Goal: Task Accomplishment & Management: Manage account settings

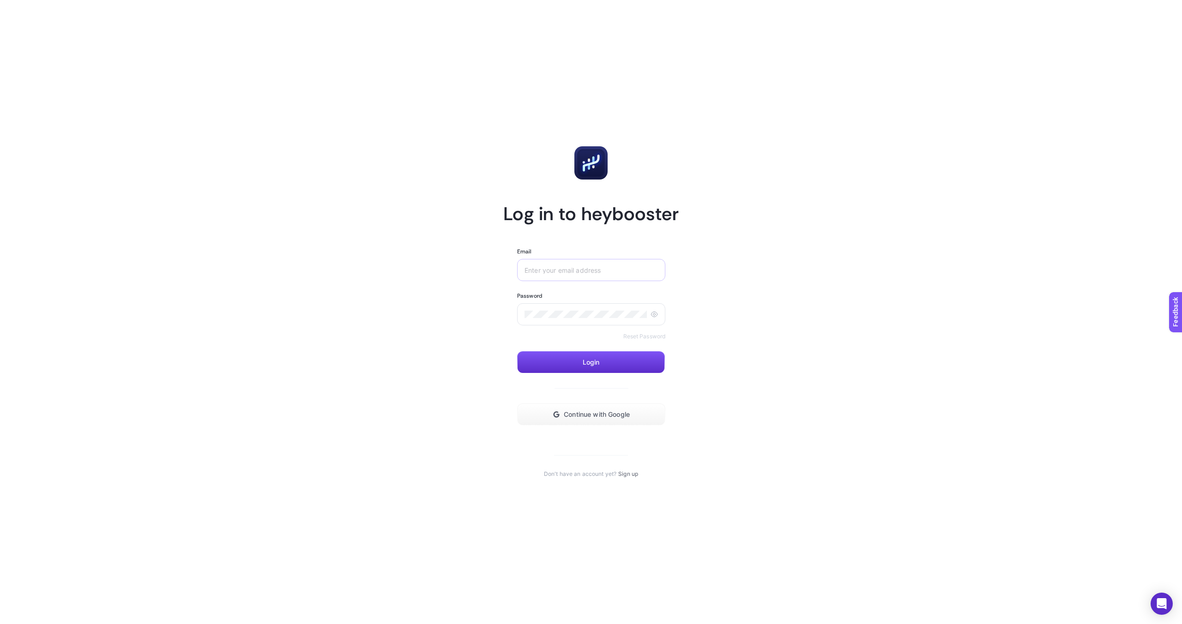
click at [573, 274] on div at bounding box center [591, 270] width 148 height 22
click at [573, 271] on input "Email" at bounding box center [590, 269] width 133 height 7
click at [590, 414] on span "Continue with Google" at bounding box center [597, 414] width 66 height 7
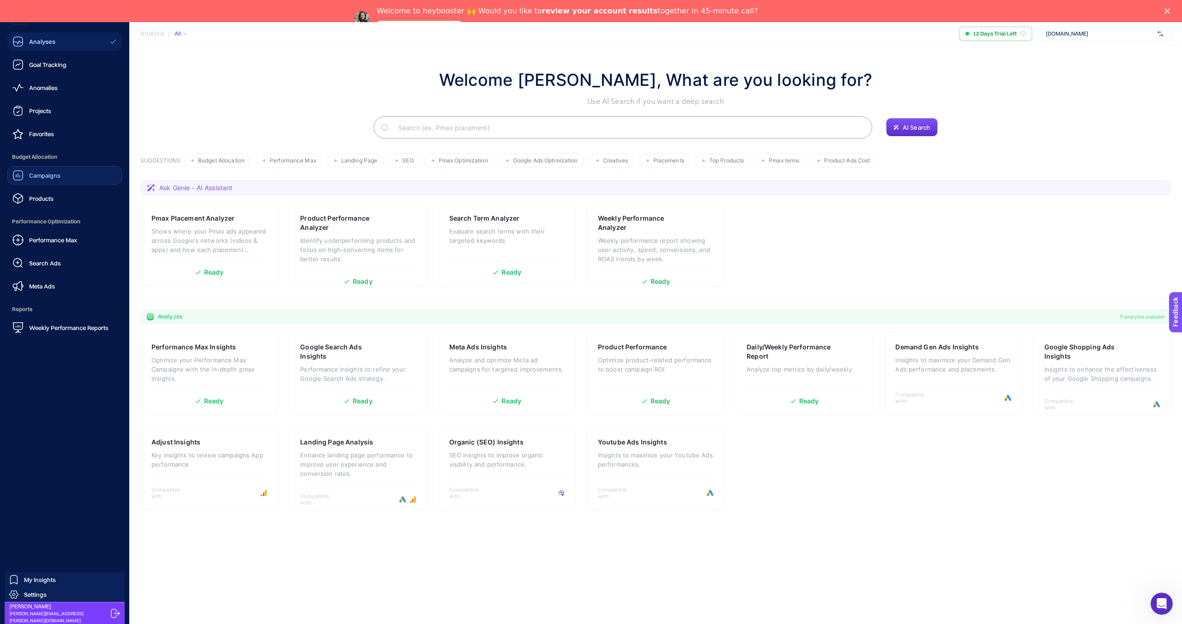
click at [44, 178] on span "Campaigns" at bounding box center [44, 175] width 31 height 7
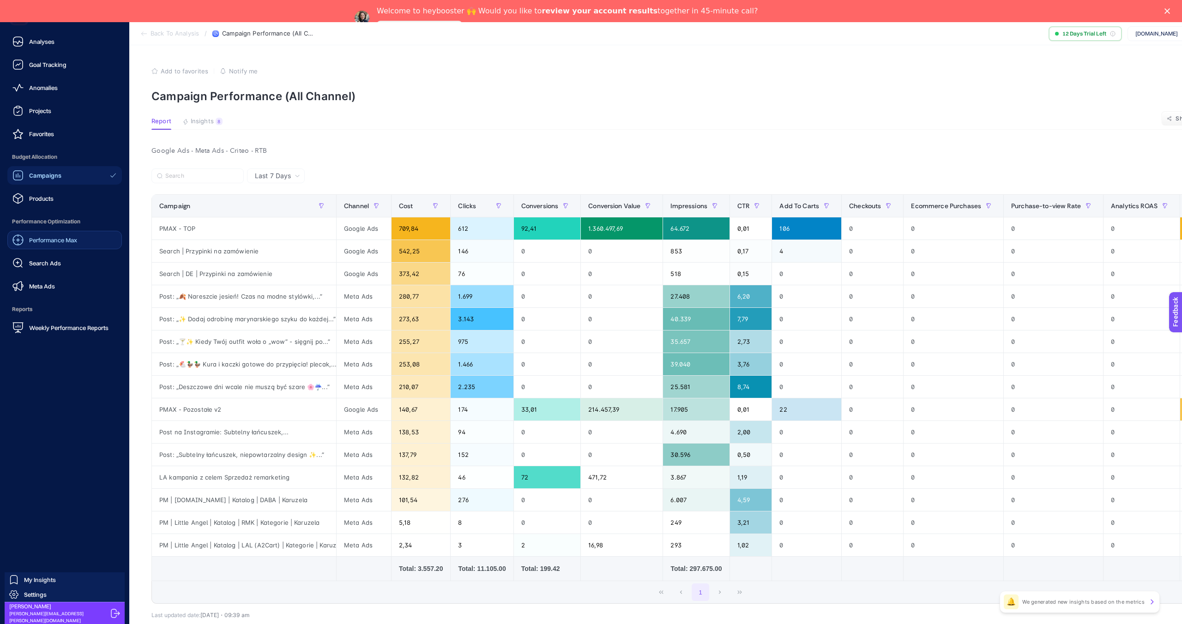
click at [39, 242] on span "Performance Max" at bounding box center [53, 239] width 48 height 7
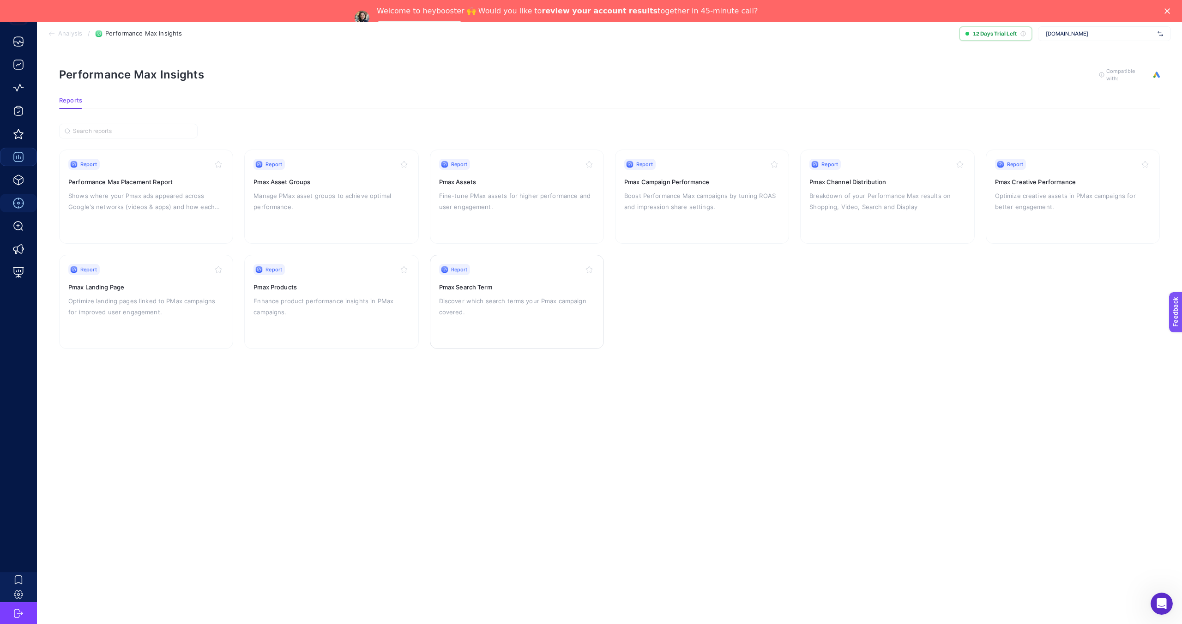
click at [510, 292] on div "Report Pmax Search Term Discover which search terms your Pmax campaign covered." at bounding box center [517, 302] width 156 height 76
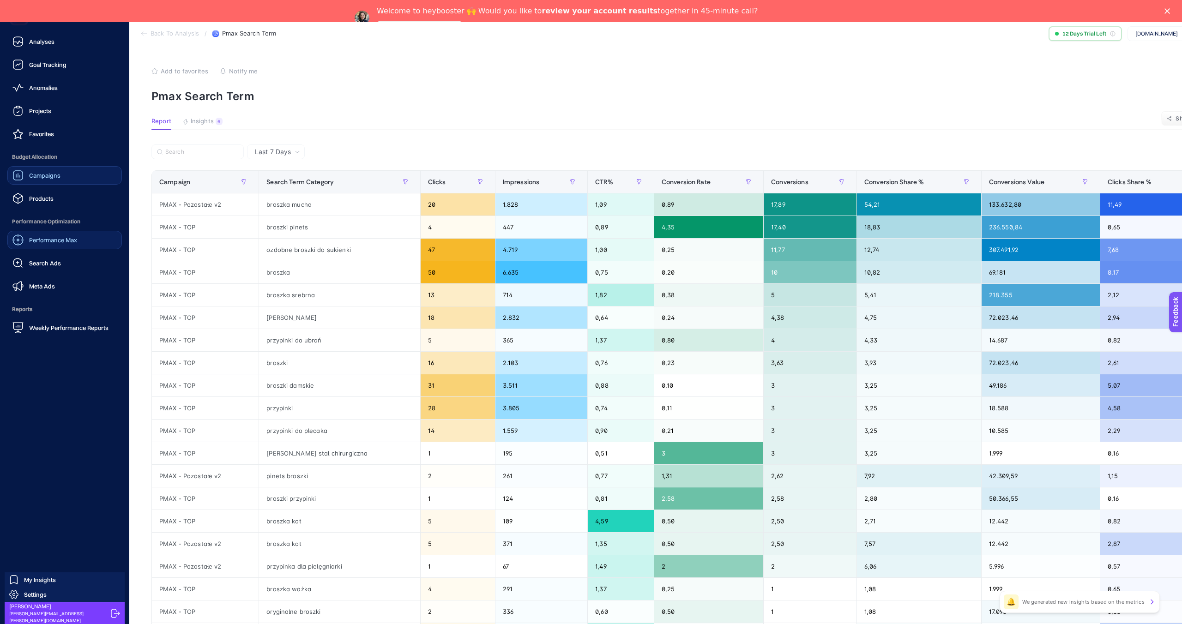
click at [54, 239] on span "Performance Max" at bounding box center [53, 239] width 48 height 7
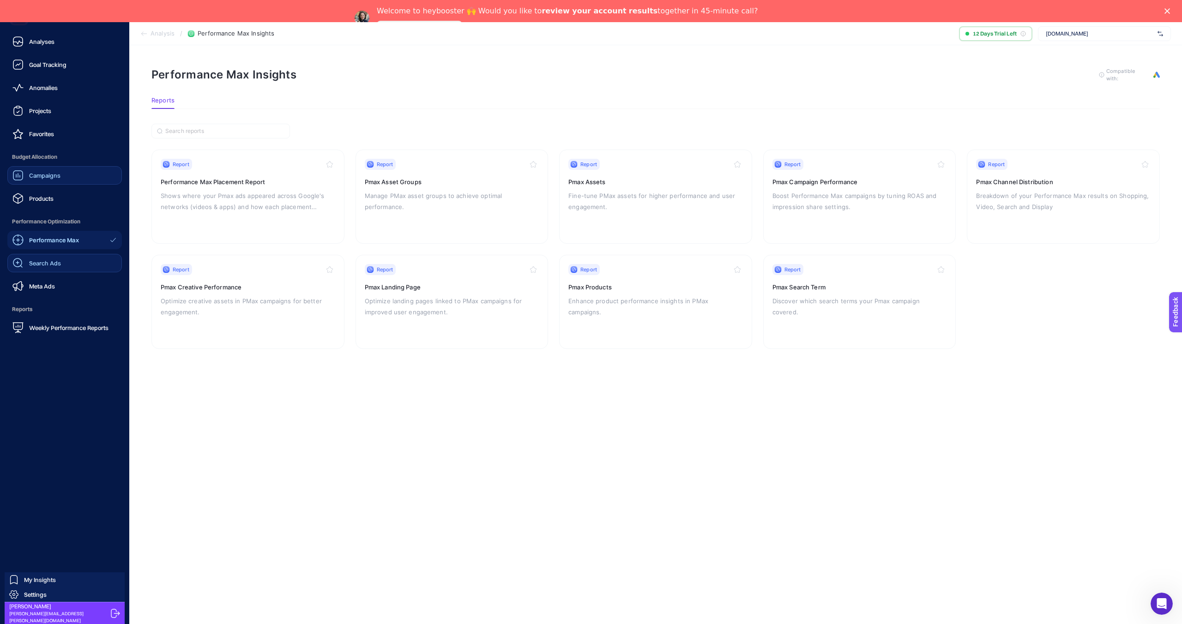
click at [51, 264] on span "Search Ads" at bounding box center [45, 262] width 32 height 7
click at [51, 242] on span "Performance Max" at bounding box center [53, 239] width 48 height 7
click at [43, 113] on span "Projects" at bounding box center [40, 110] width 22 height 7
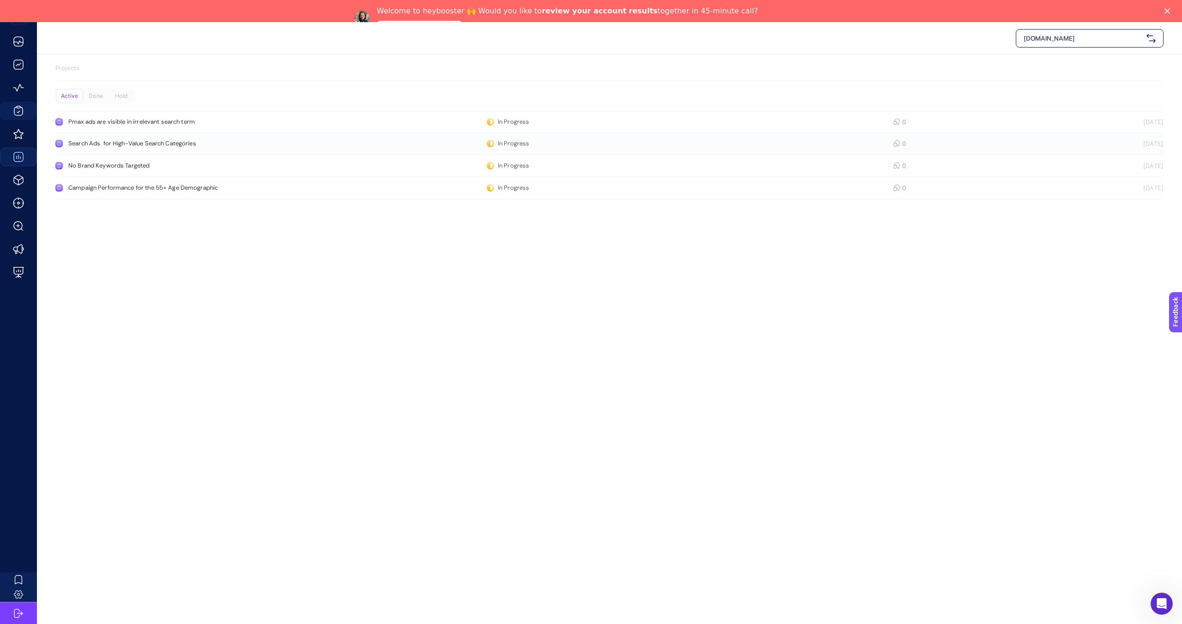
click at [137, 140] on div "Search Ads for High-Value Search Categories" at bounding box center [174, 143] width 213 height 7
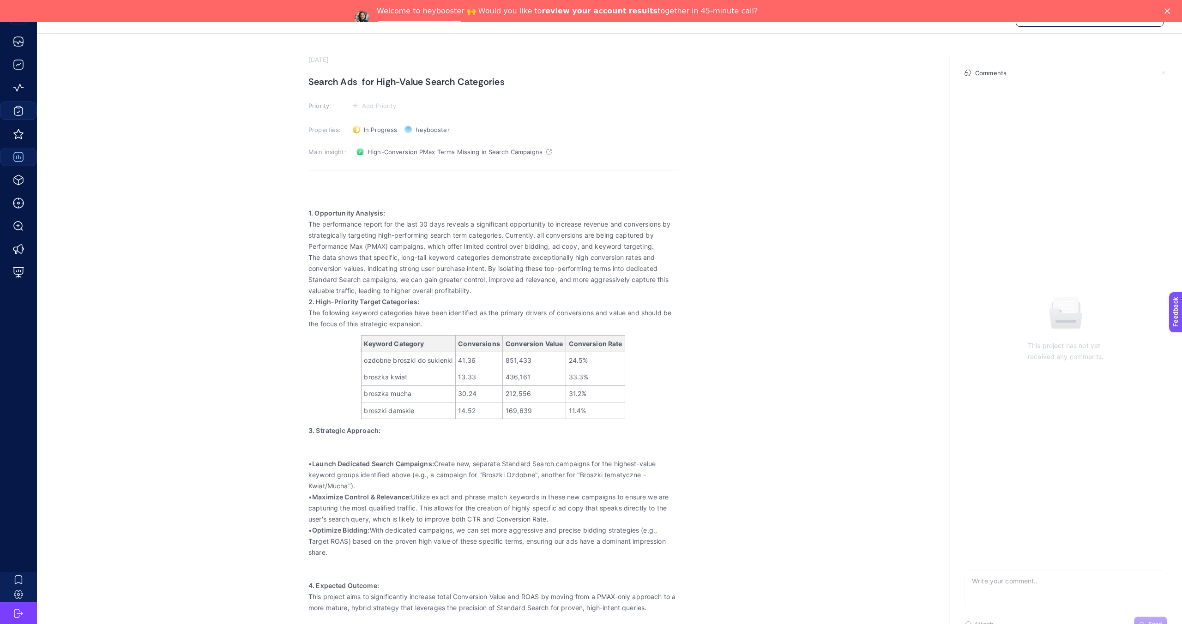
scroll to position [22, 0]
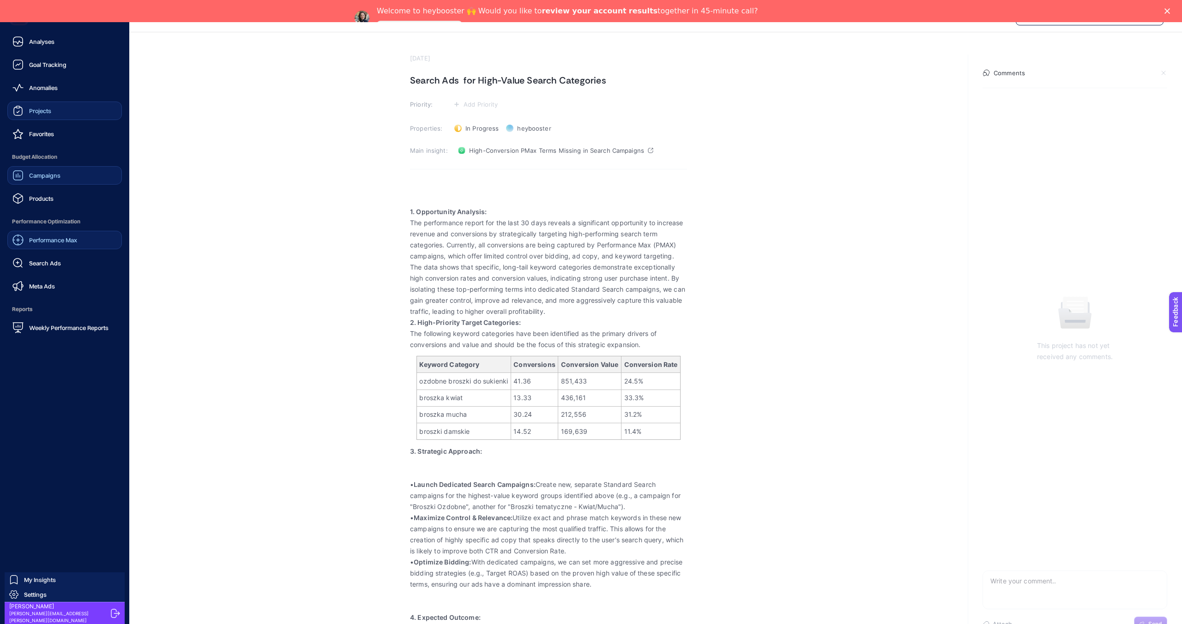
click at [47, 241] on span "Performance Max" at bounding box center [53, 239] width 48 height 7
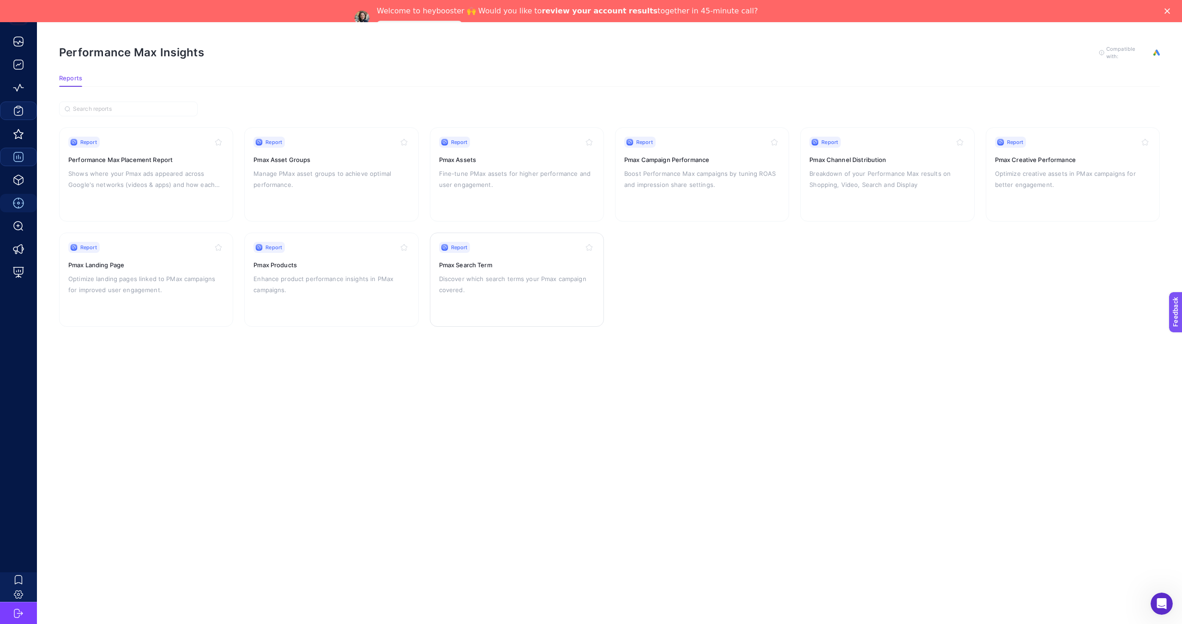
click at [520, 253] on div "Report Pmax Search Term Discover which search terms your Pmax campaign covered." at bounding box center [517, 280] width 156 height 76
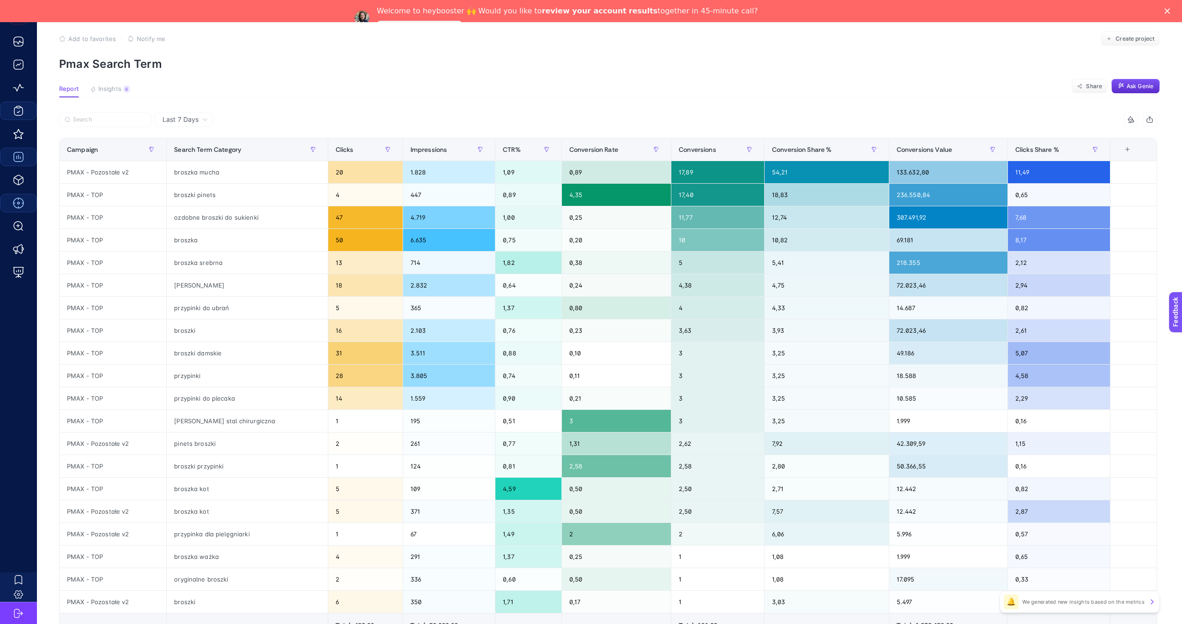
scroll to position [31, 0]
click at [1136, 82] on button "Ask Genie" at bounding box center [1135, 87] width 48 height 15
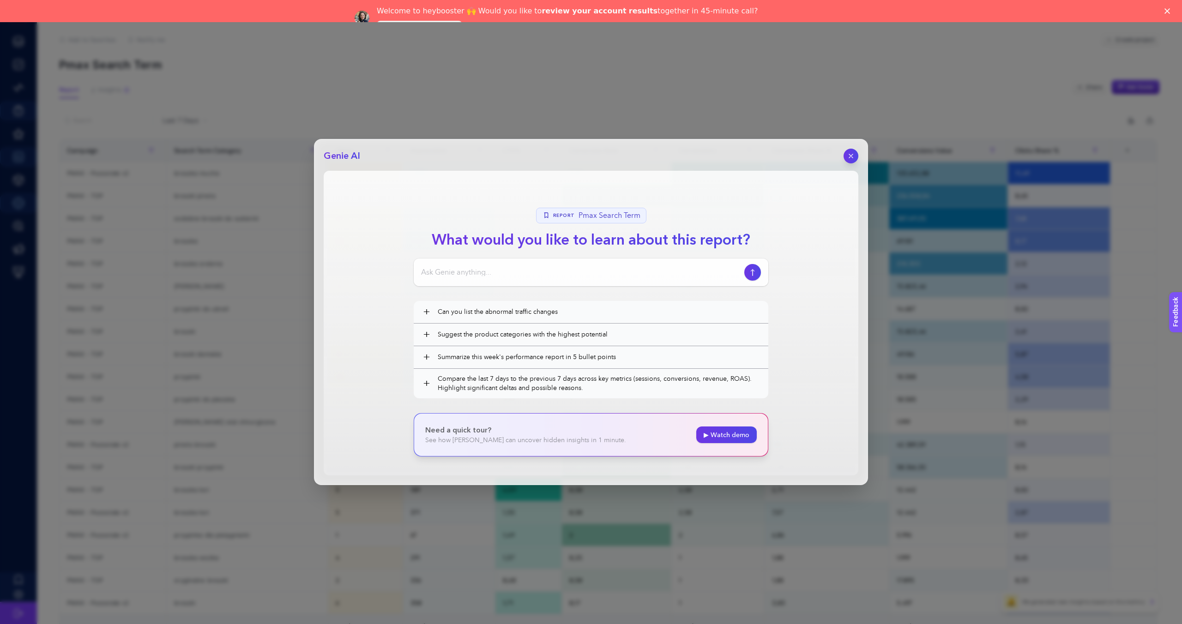
click at [521, 273] on input at bounding box center [580, 272] width 319 height 11
click at [851, 154] on icon "button" at bounding box center [851, 156] width 8 height 8
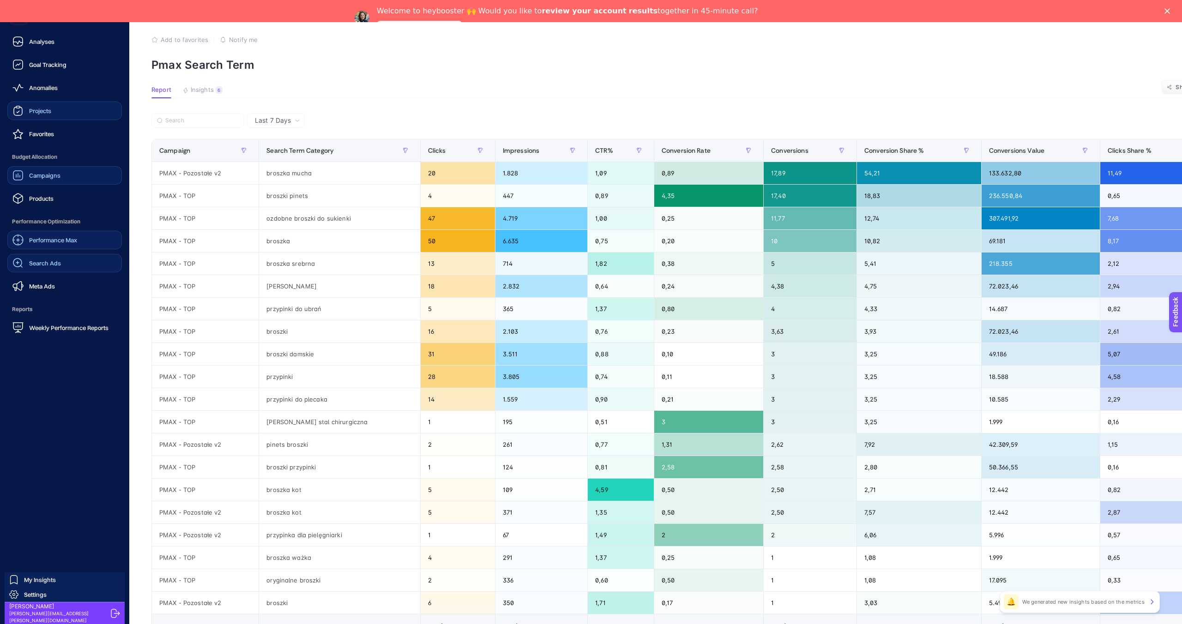
click at [48, 262] on span "Search Ads" at bounding box center [45, 262] width 32 height 7
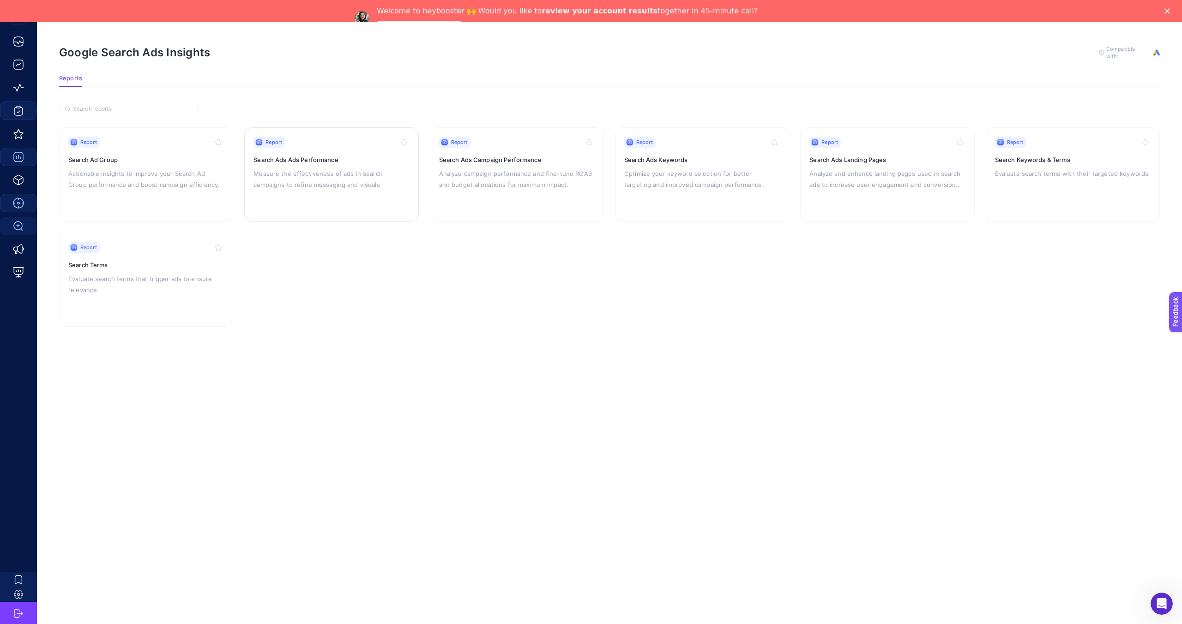
click at [267, 182] on p "Measure the effectiveness of ads in search campaigns to refine messaging and vi…" at bounding box center [331, 179] width 156 height 22
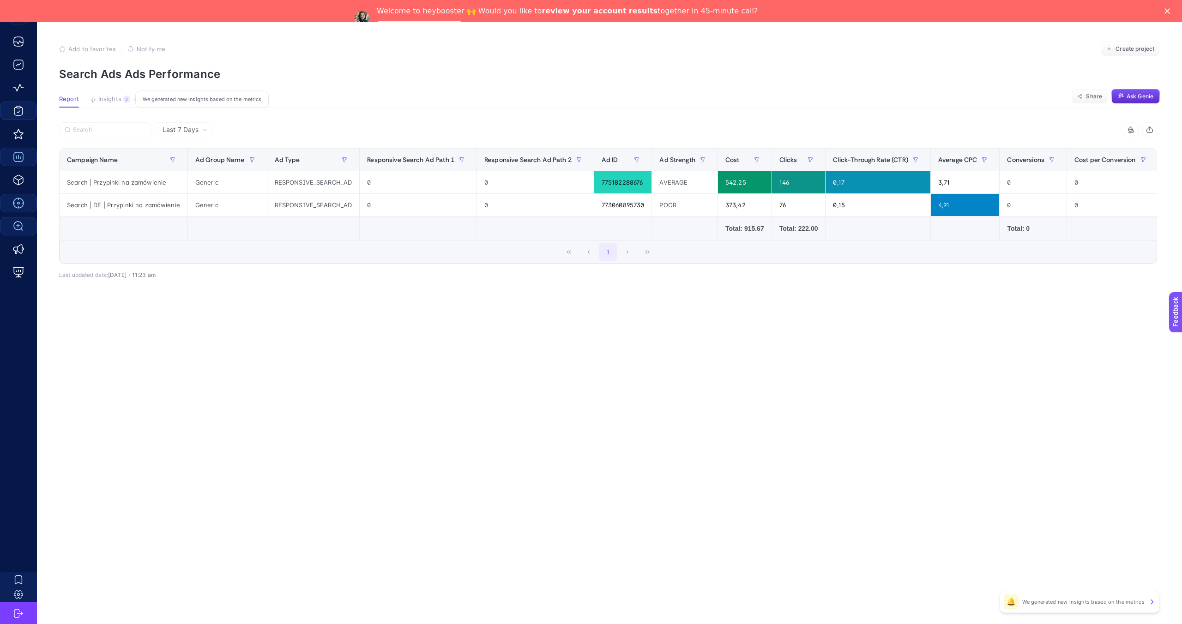
click at [107, 100] on span "Insights" at bounding box center [109, 99] width 23 height 7
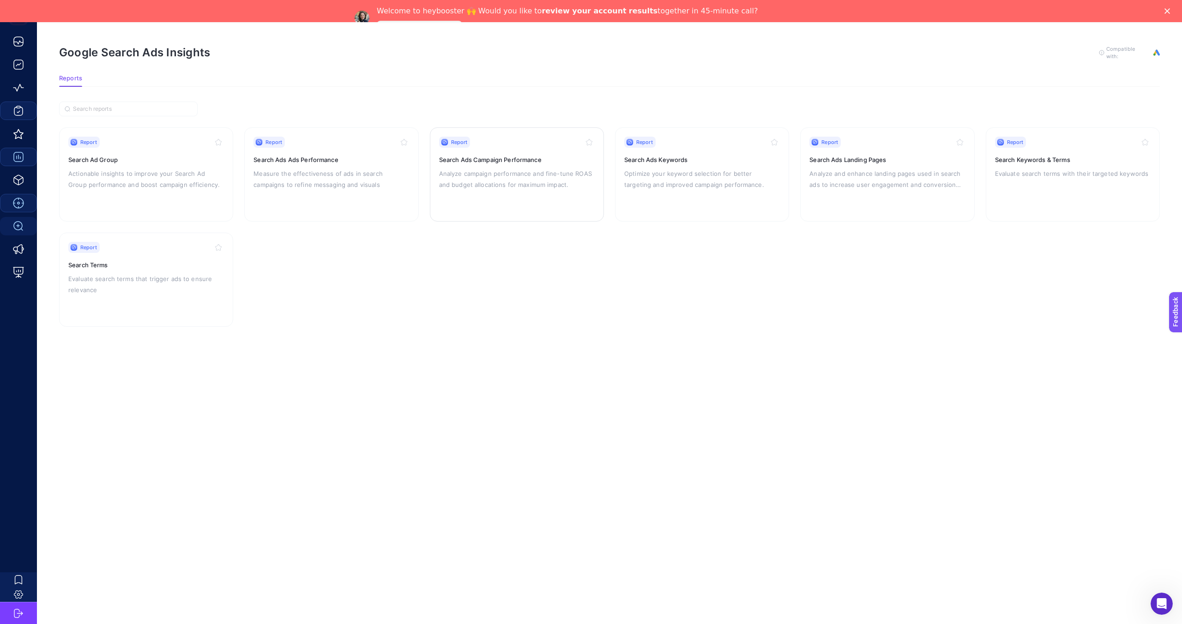
click at [537, 189] on div "Report Search Ads Campaign Performance Analyze campaign performance and fine-tu…" at bounding box center [517, 175] width 156 height 76
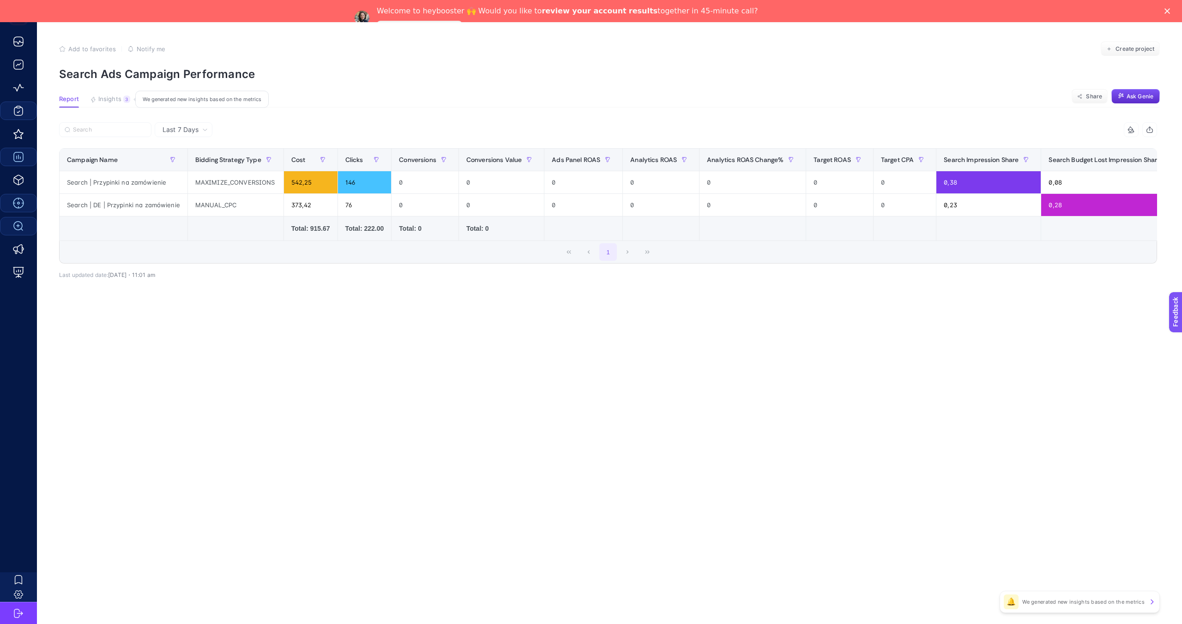
click at [105, 99] on span "Insights" at bounding box center [109, 99] width 23 height 7
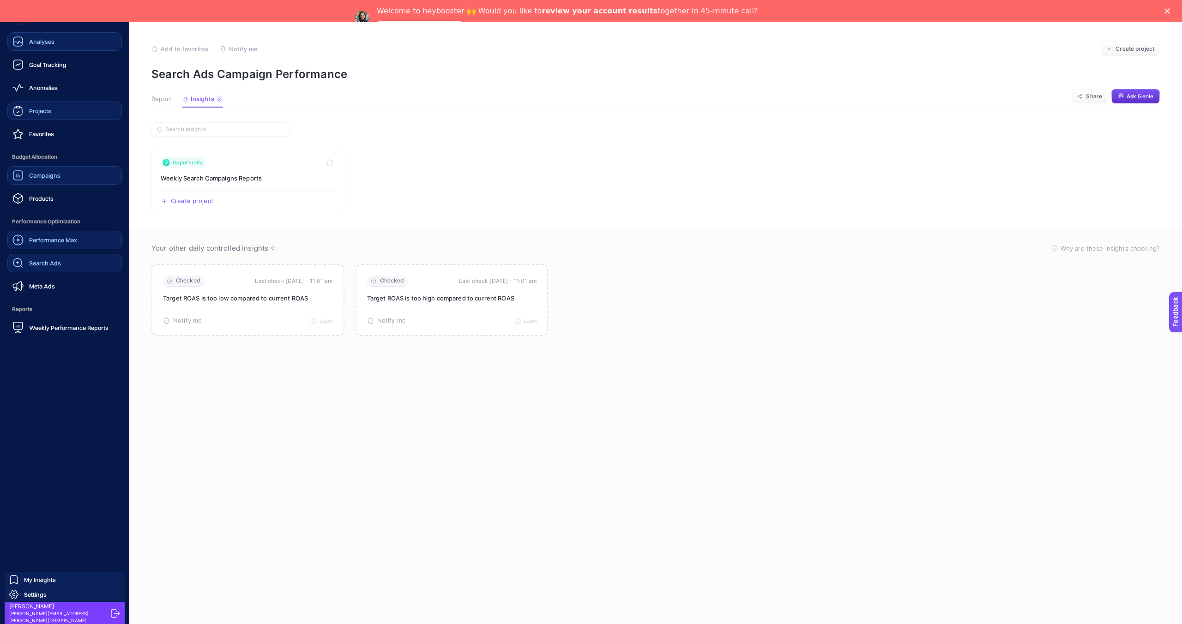
click at [33, 45] on div "Analyses" at bounding box center [33, 41] width 42 height 11
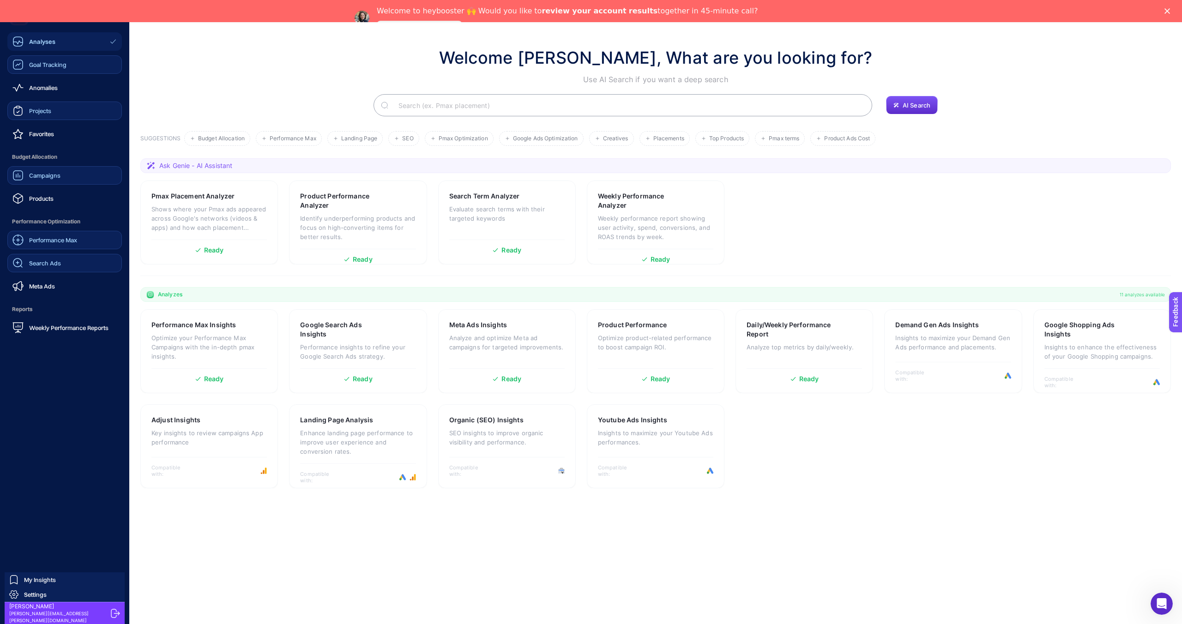
click at [41, 69] on div "Goal Tracking" at bounding box center [39, 64] width 54 height 11
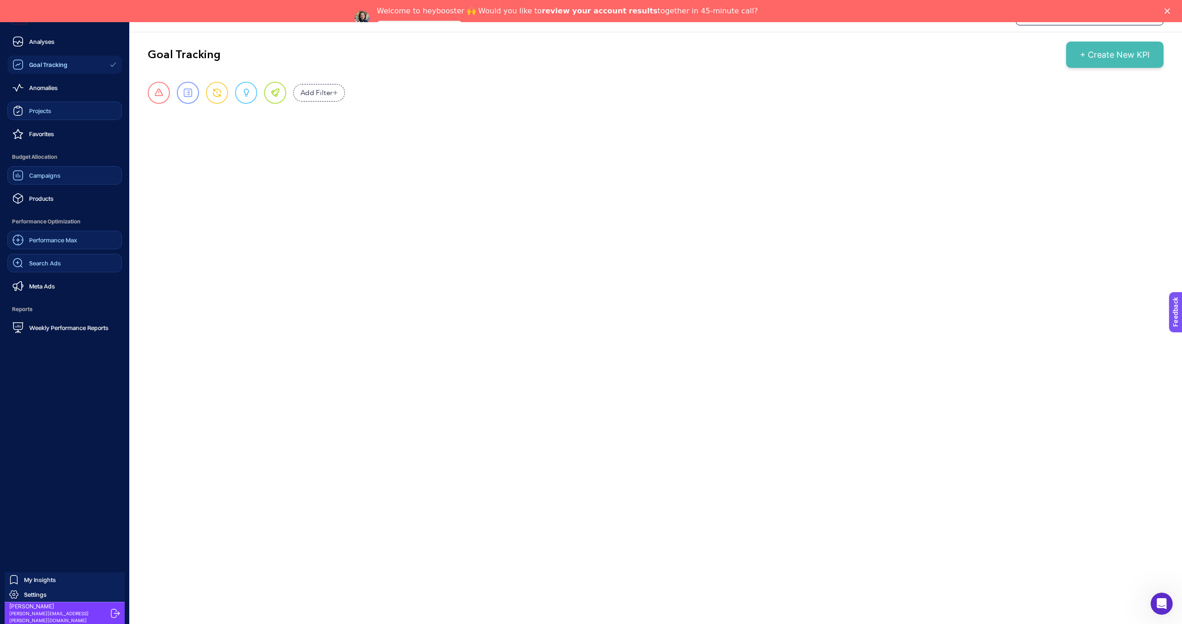
click at [45, 177] on span "Campaigns" at bounding box center [44, 175] width 31 height 7
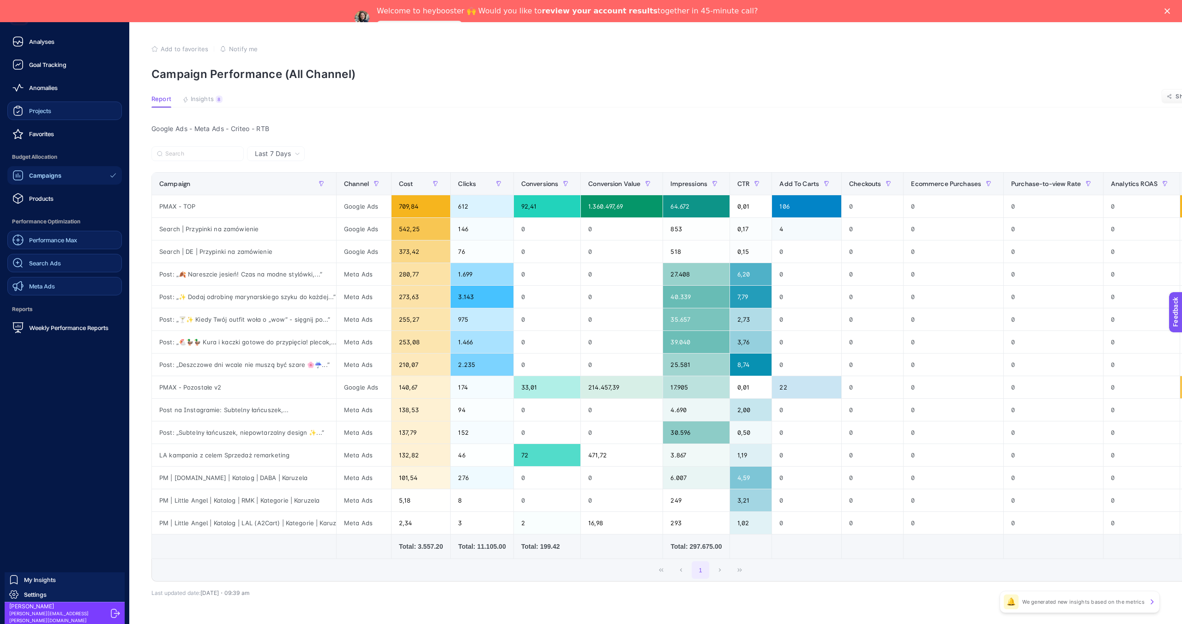
click at [51, 284] on span "Meta Ads" at bounding box center [42, 286] width 26 height 7
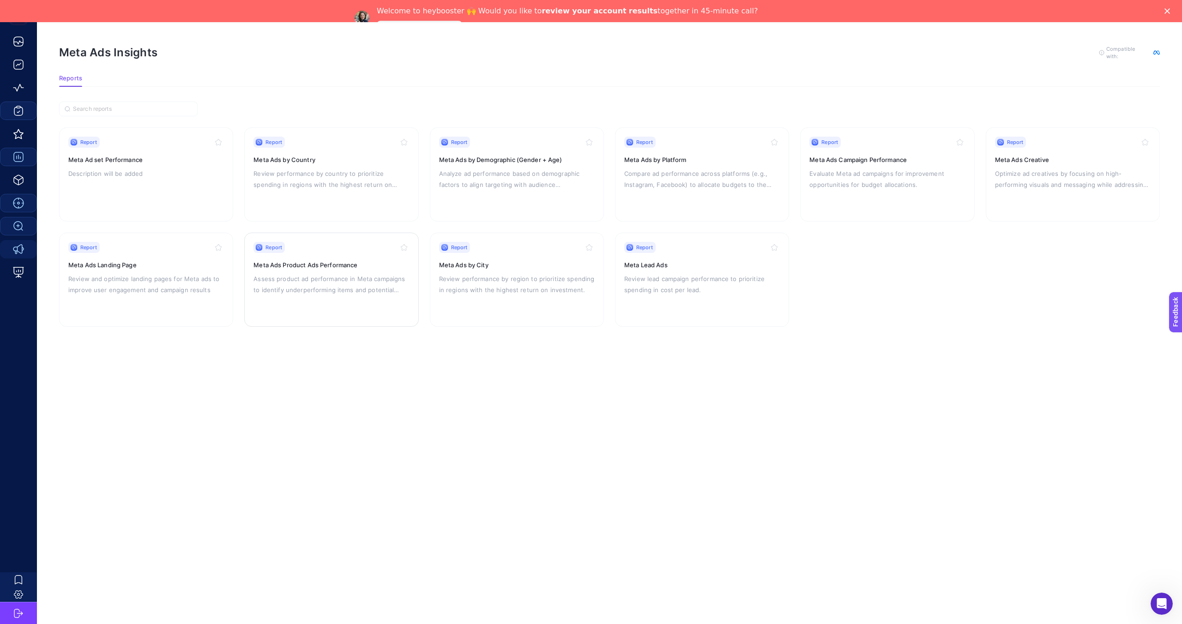
click at [373, 270] on div "Report Meta Ads Product Ads Performance Assess product ad performance in Meta c…" at bounding box center [331, 280] width 156 height 76
click at [919, 156] on h3 "Meta Ads Campaign Performance" at bounding box center [887, 159] width 156 height 9
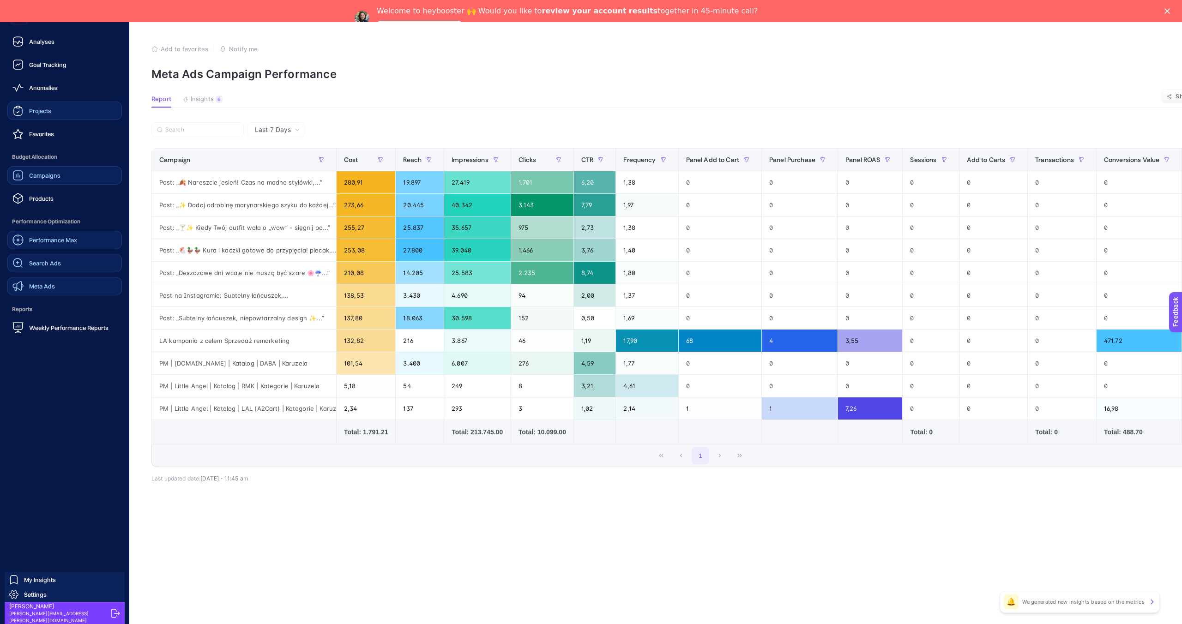
click at [47, 299] on ul "Analyses Goal Tracking Anomalies Projects Favorites Budget Allocation Campaigns…" at bounding box center [64, 184] width 114 height 305
click at [47, 291] on div "Meta Ads" at bounding box center [33, 286] width 42 height 11
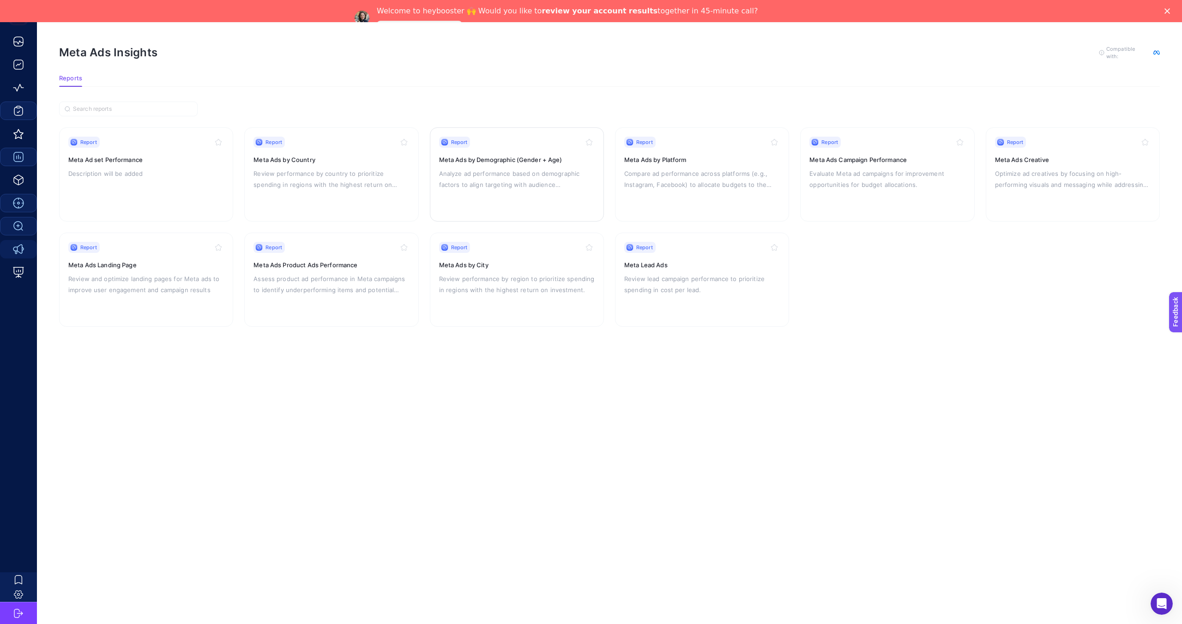
click at [533, 168] on p "Analyze ad performance based on demographic factors to align targeting with aud…" at bounding box center [517, 179] width 156 height 22
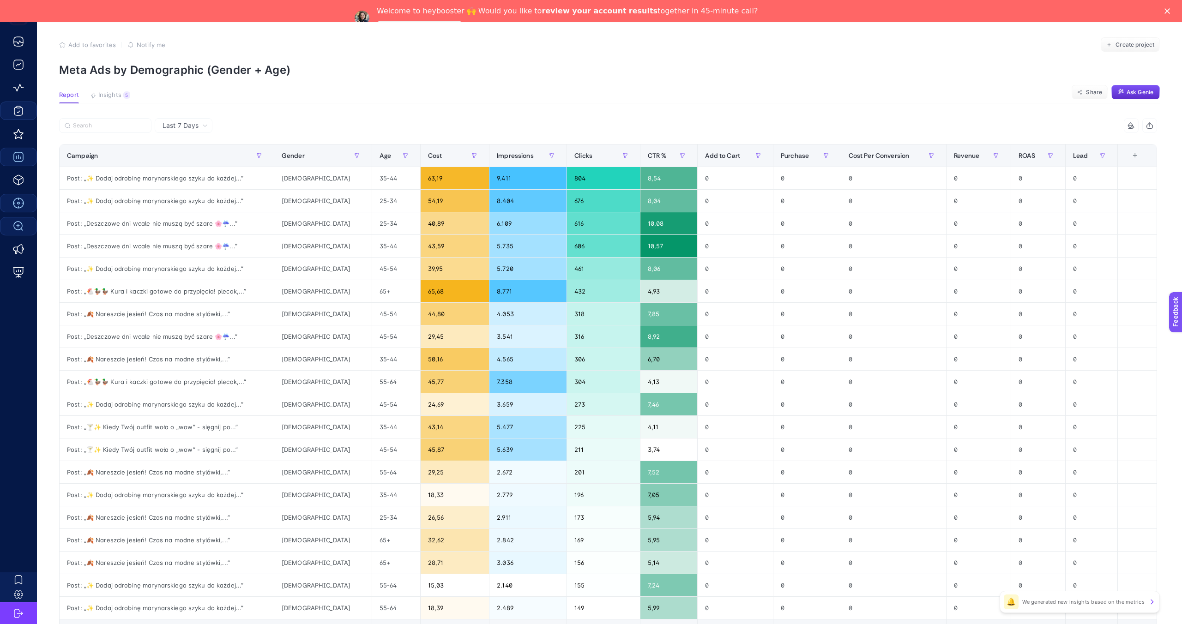
scroll to position [64, 0]
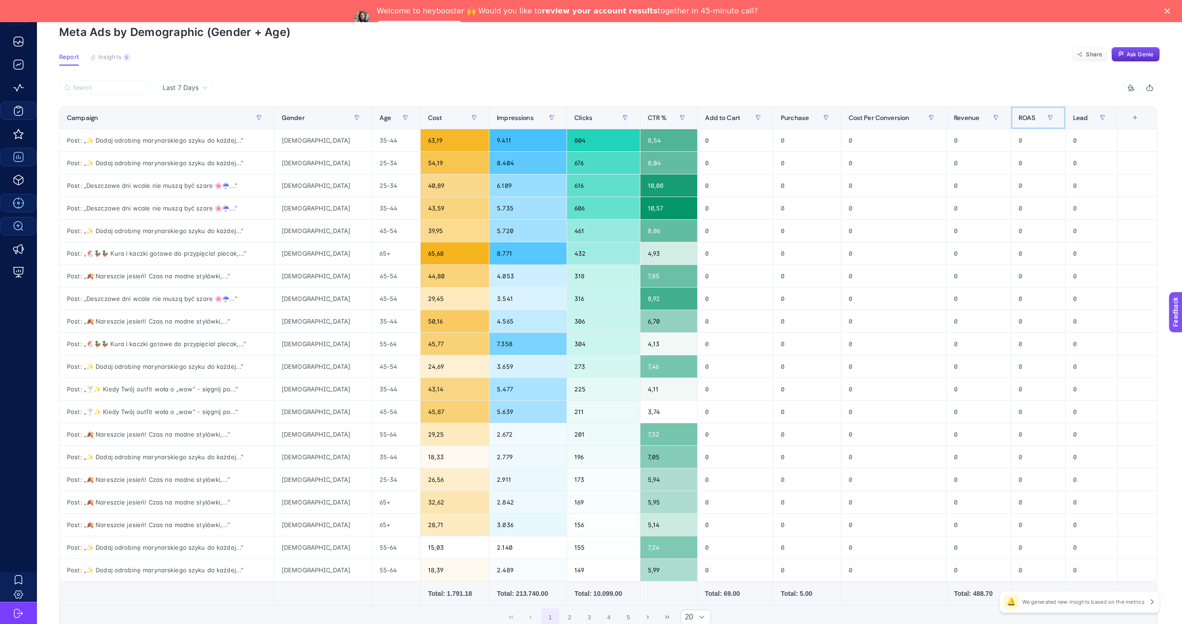
click at [1020, 122] on div "ROAS" at bounding box center [1037, 117] width 39 height 15
click at [1022, 120] on span "ROAS" at bounding box center [1026, 117] width 17 height 7
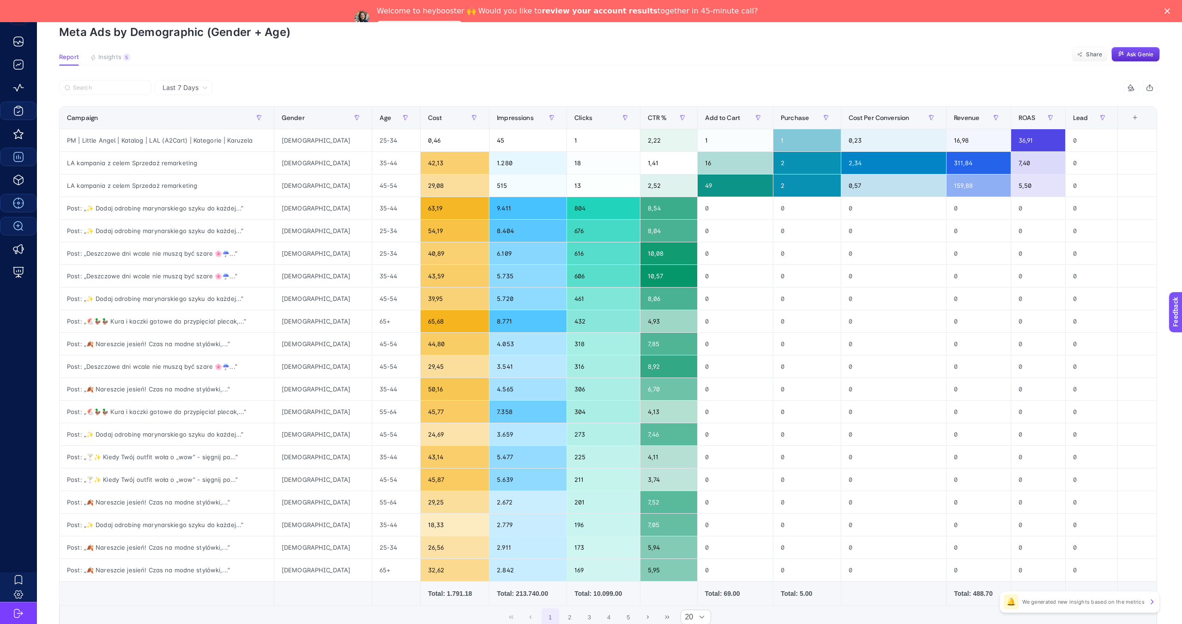
click at [175, 88] on span "Last 7 Days" at bounding box center [181, 87] width 36 height 9
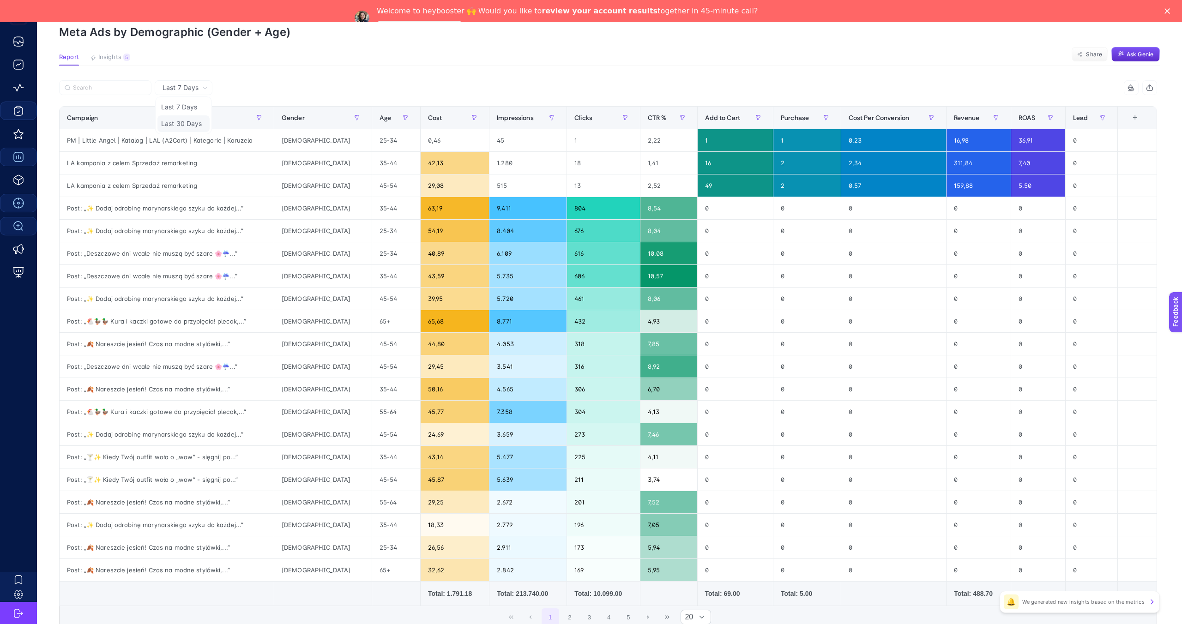
click at [185, 123] on li "Last 30 Days" at bounding box center [183, 123] width 52 height 17
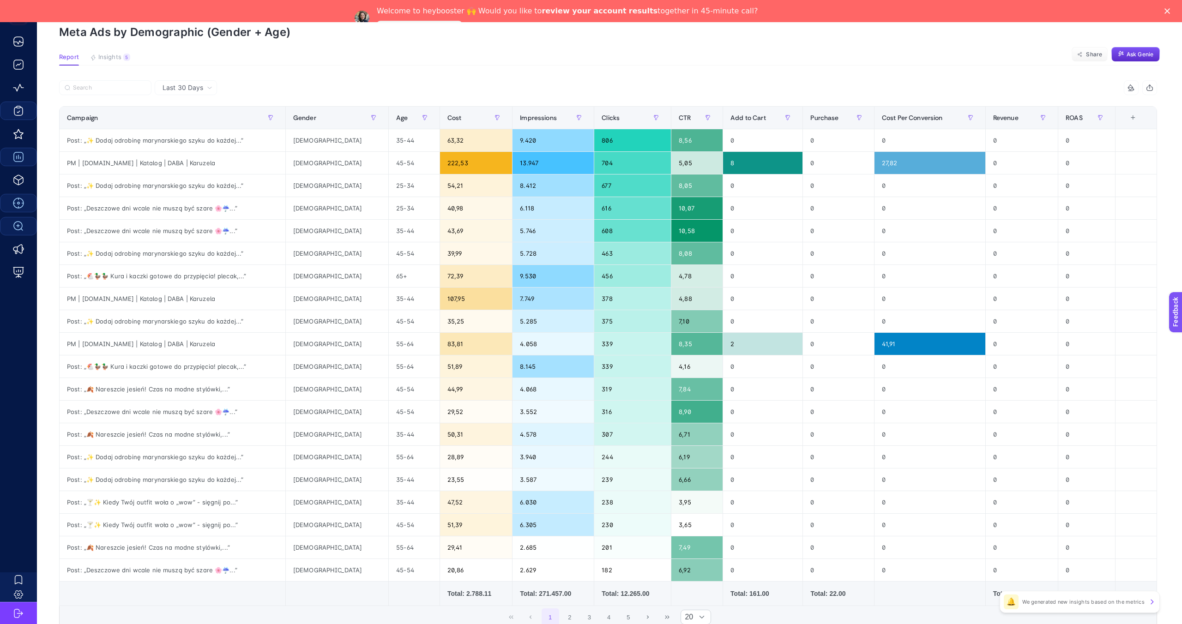
scroll to position [0, 0]
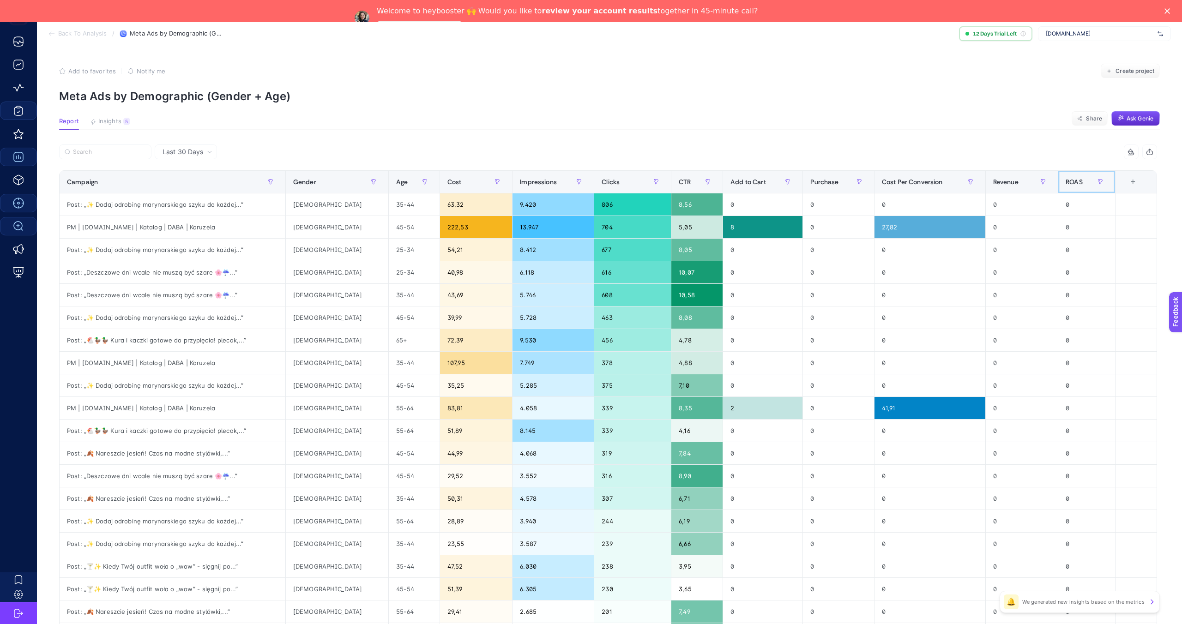
click at [1078, 184] on span "ROAS" at bounding box center [1074, 181] width 17 height 7
click at [1075, 179] on span "ROAS" at bounding box center [1074, 181] width 17 height 7
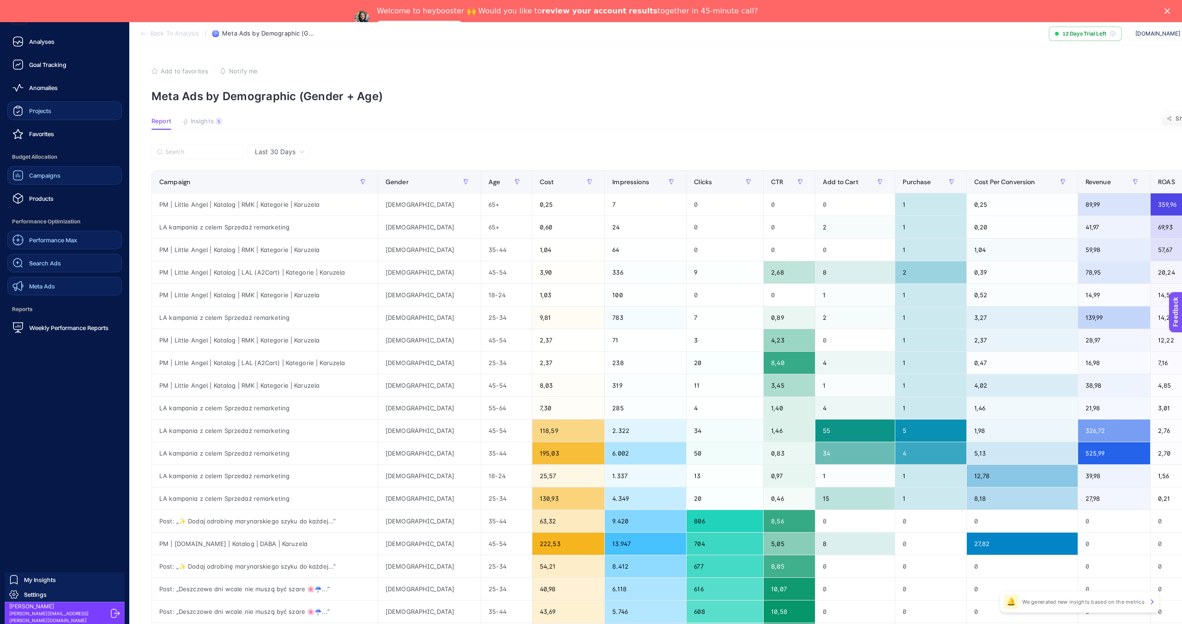
click at [43, 283] on span "Meta Ads" at bounding box center [42, 286] width 26 height 7
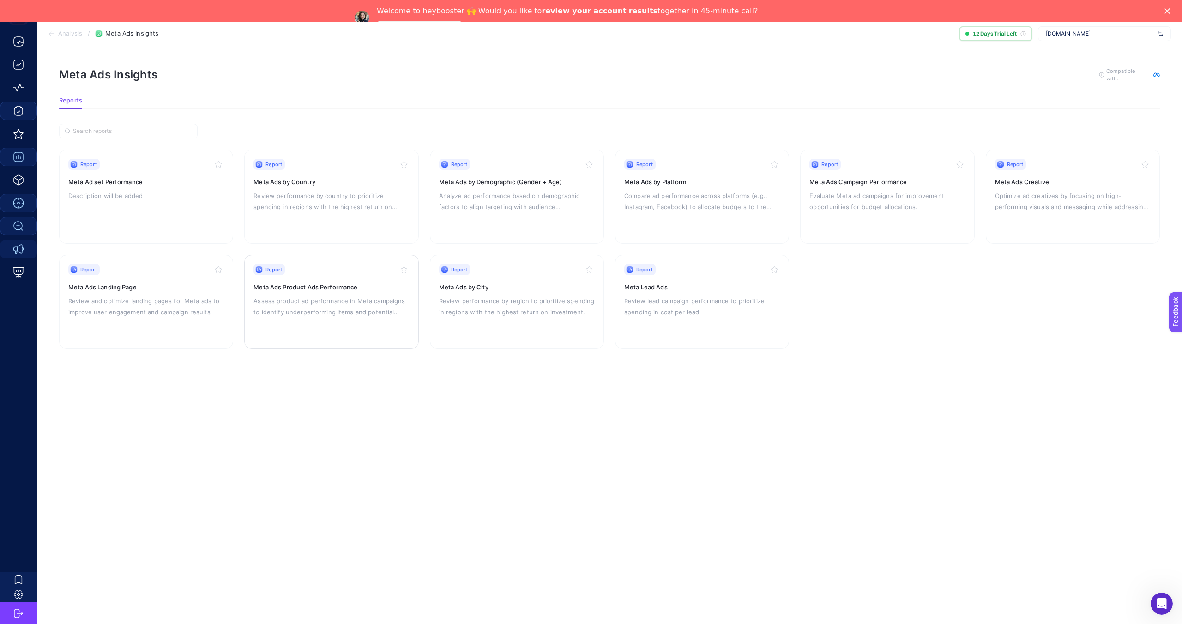
click at [330, 301] on p "Assess product ad performance in Meta campaigns to identify underperforming ite…" at bounding box center [331, 306] width 156 height 22
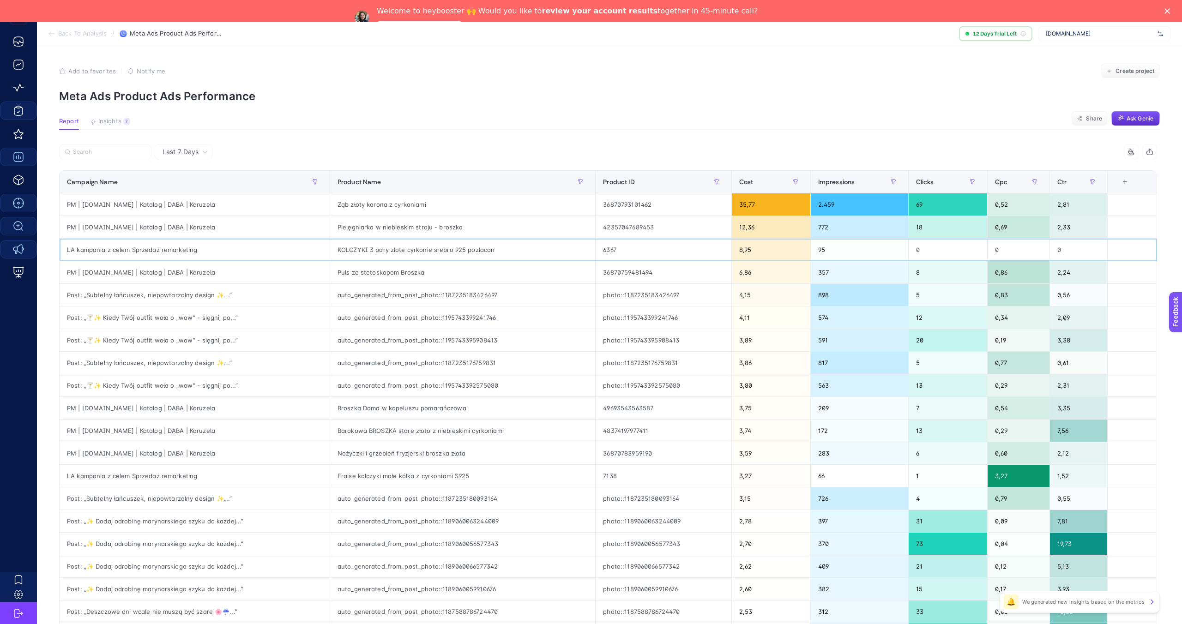
drag, startPoint x: 117, startPoint y: 248, endPoint x: 323, endPoint y: 264, distance: 207.0
click at [323, 264] on tbody "PM | Pinets.pl | Katalog | DABA | Karuzela Ząb złoty korona z cyrkoniami 368707…" at bounding box center [608, 419] width 1097 height 452
click at [184, 141] on article "Add to favorites false Notify me Create project Meta Ads Product Ads Performanc…" at bounding box center [609, 406] width 1145 height 722
click at [183, 149] on span "Last 7 Days" at bounding box center [181, 151] width 36 height 9
click at [223, 161] on div at bounding box center [333, 155] width 549 height 20
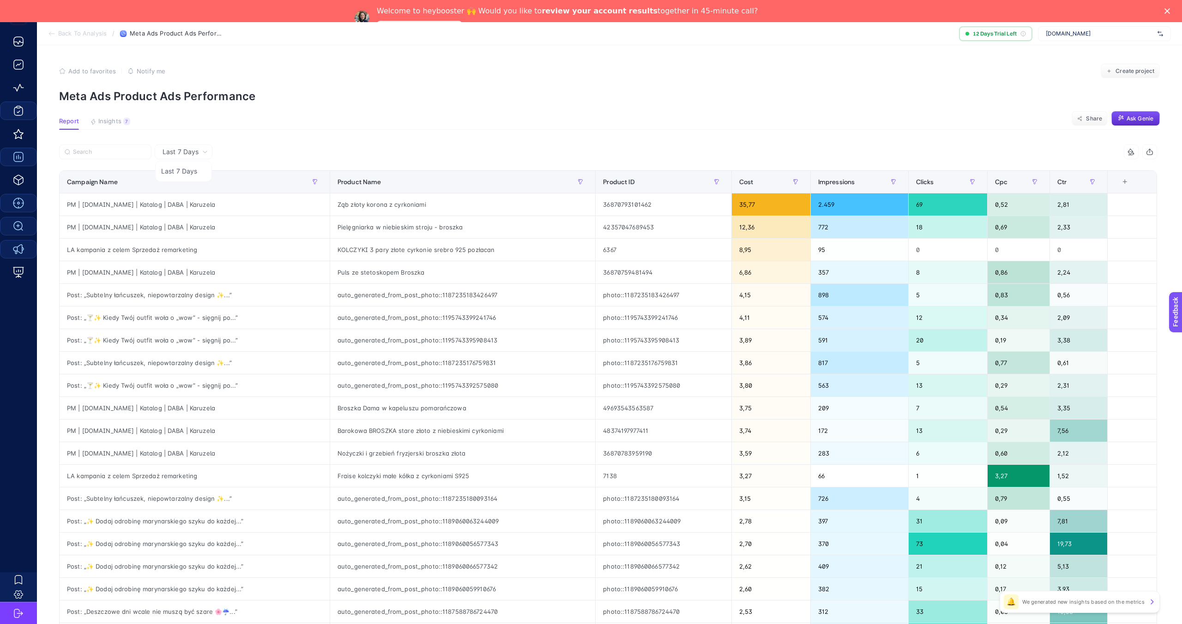
click at [203, 153] on icon at bounding box center [205, 152] width 6 height 6
click at [324, 168] on div "5 items selected Campaign Name Product Name Product ID Cost Impressions Clicks …" at bounding box center [608, 419] width 1098 height 548
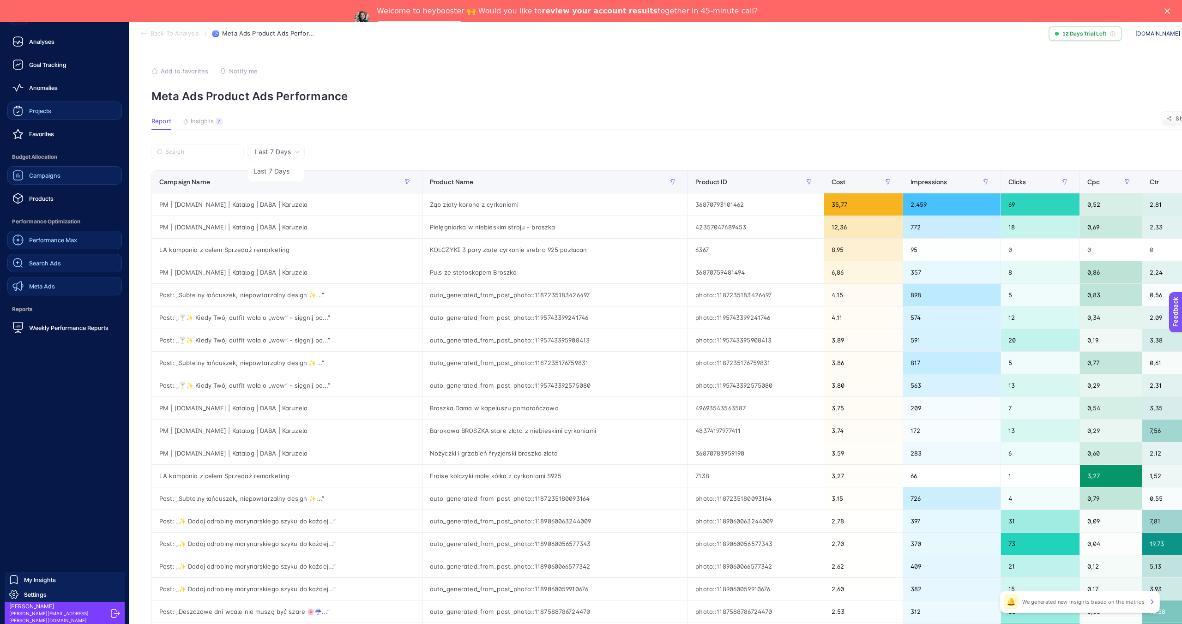
click at [51, 241] on span "Performance Max" at bounding box center [53, 239] width 48 height 7
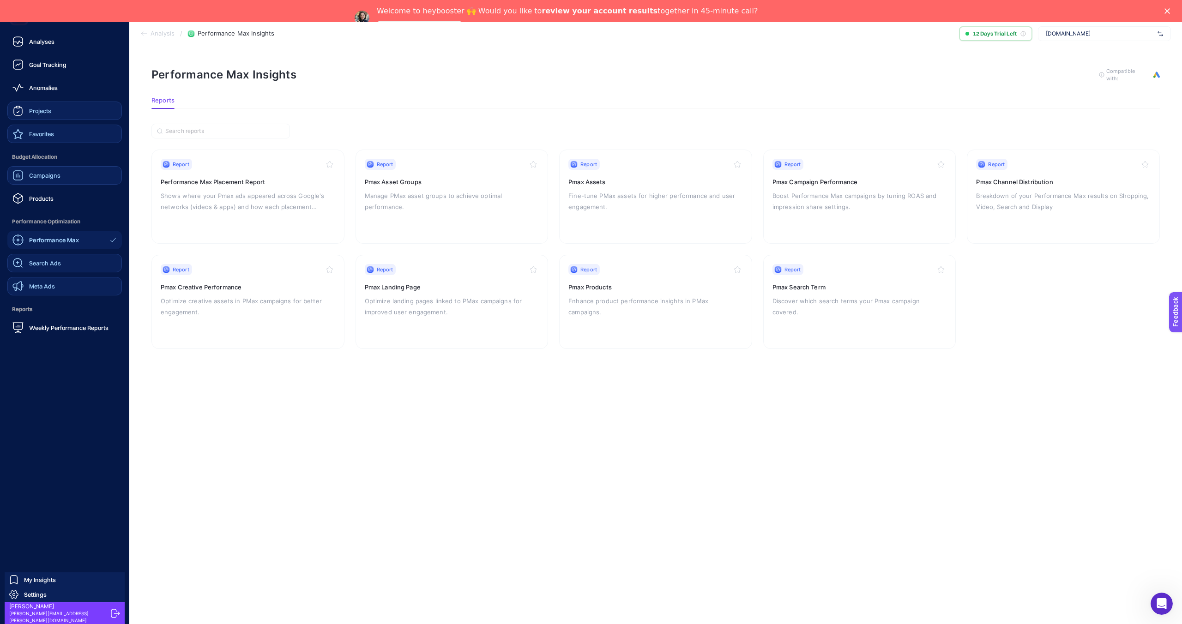
click at [46, 130] on span "Favorites" at bounding box center [41, 133] width 25 height 7
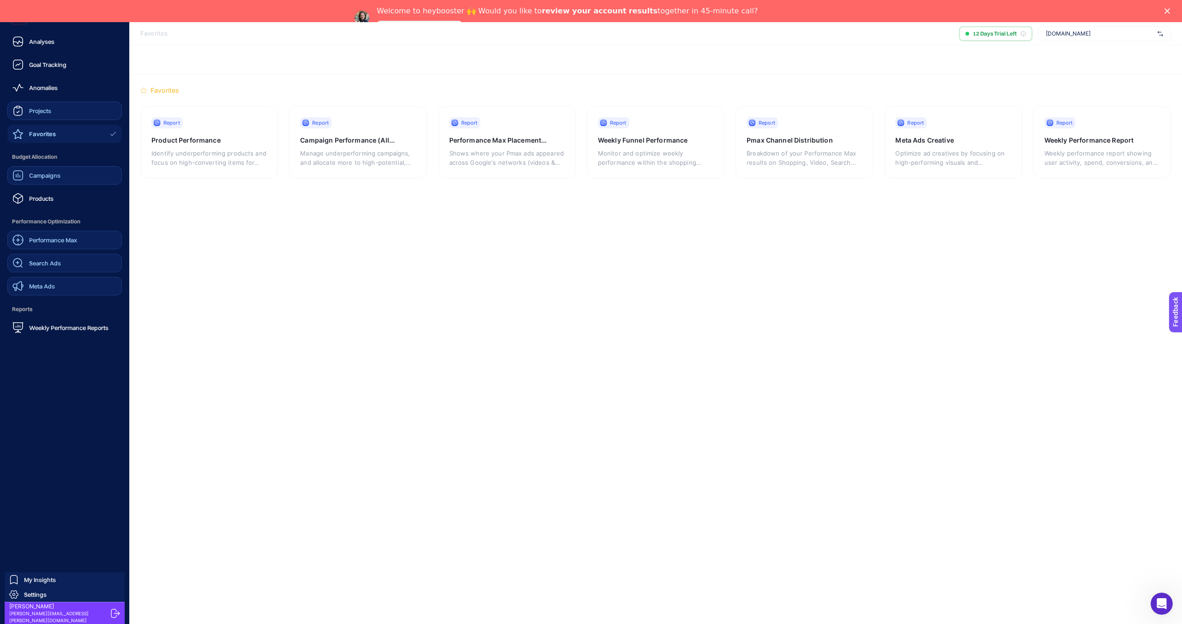
click at [51, 114] on div "Projects" at bounding box center [31, 110] width 39 height 11
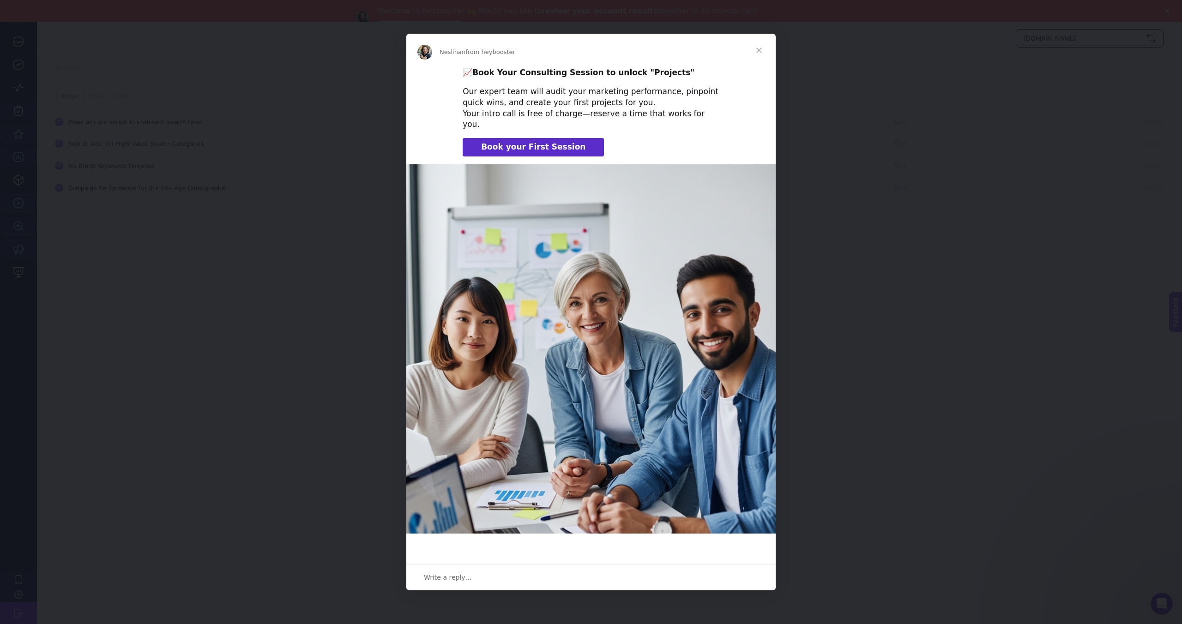
click at [754, 50] on span "Close" at bounding box center [758, 50] width 33 height 33
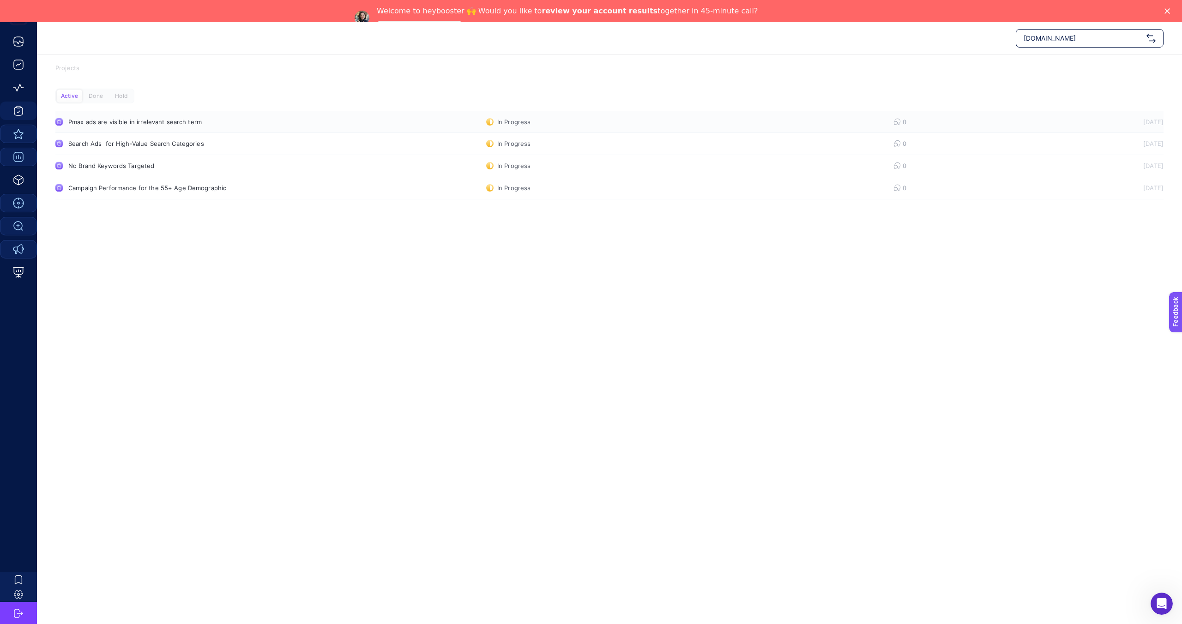
click at [158, 125] on div "Pmax ads are visible in irrelevant search term" at bounding box center [174, 121] width 213 height 7
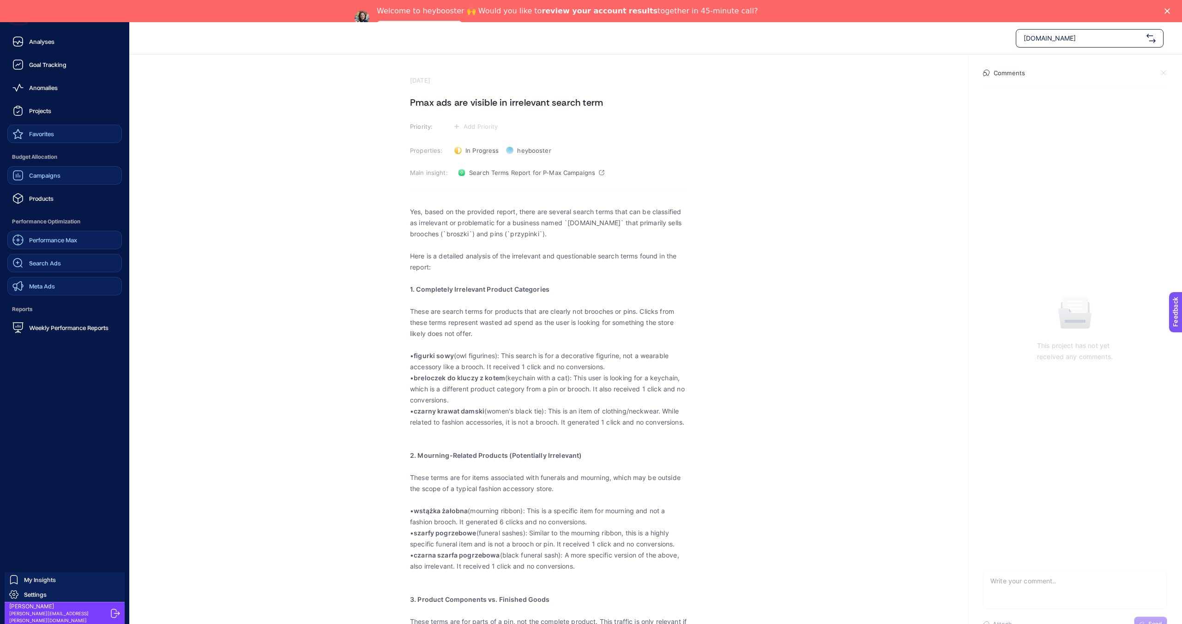
click at [49, 287] on span "Meta Ads" at bounding box center [42, 286] width 26 height 7
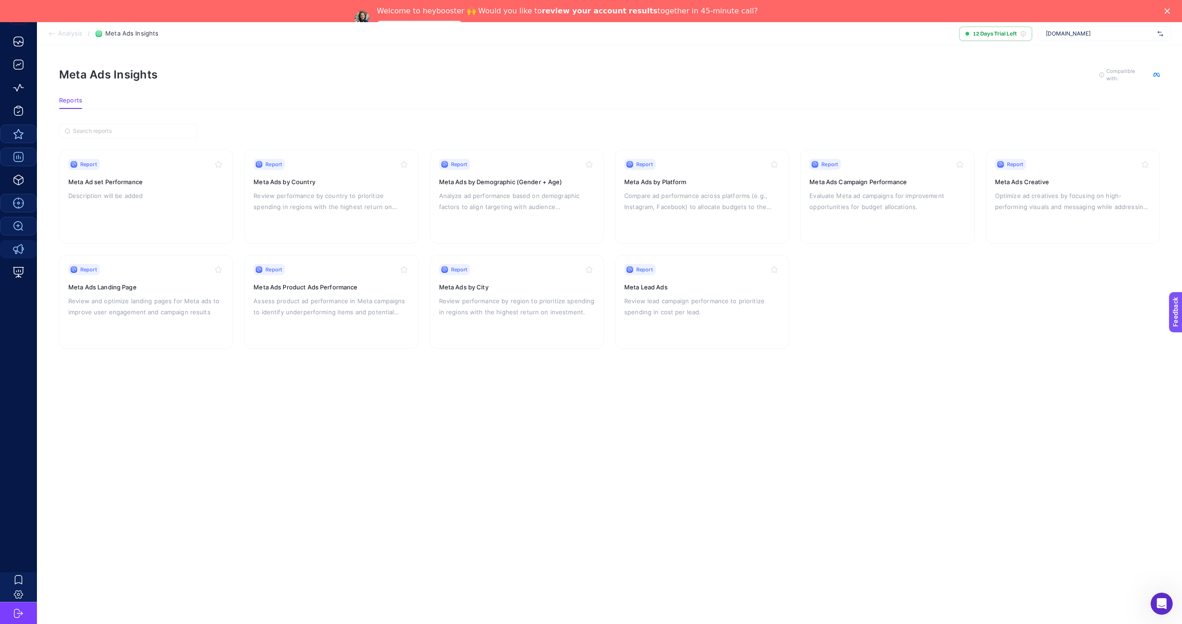
scroll to position [0, 0]
click at [1069, 34] on span "[DOMAIN_NAME]" at bounding box center [1100, 33] width 108 height 7
click at [1106, 69] on span "+ Add New Client" at bounding box center [1104, 69] width 43 height 7
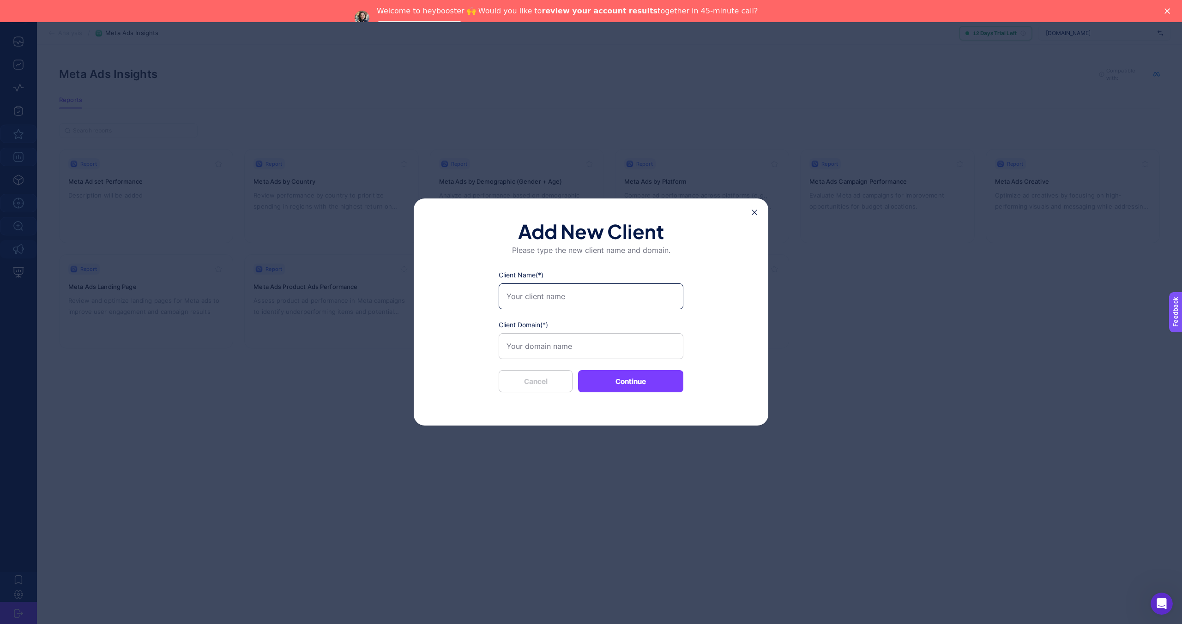
click at [572, 297] on input "Client Name(*)" at bounding box center [591, 296] width 185 height 26
type input "[DOMAIN_NAME]"
click at [569, 344] on input "Client Domain(*)" at bounding box center [591, 346] width 185 height 26
type input "[DOMAIN_NAME]"
click at [639, 383] on button "Continue" at bounding box center [630, 381] width 105 height 22
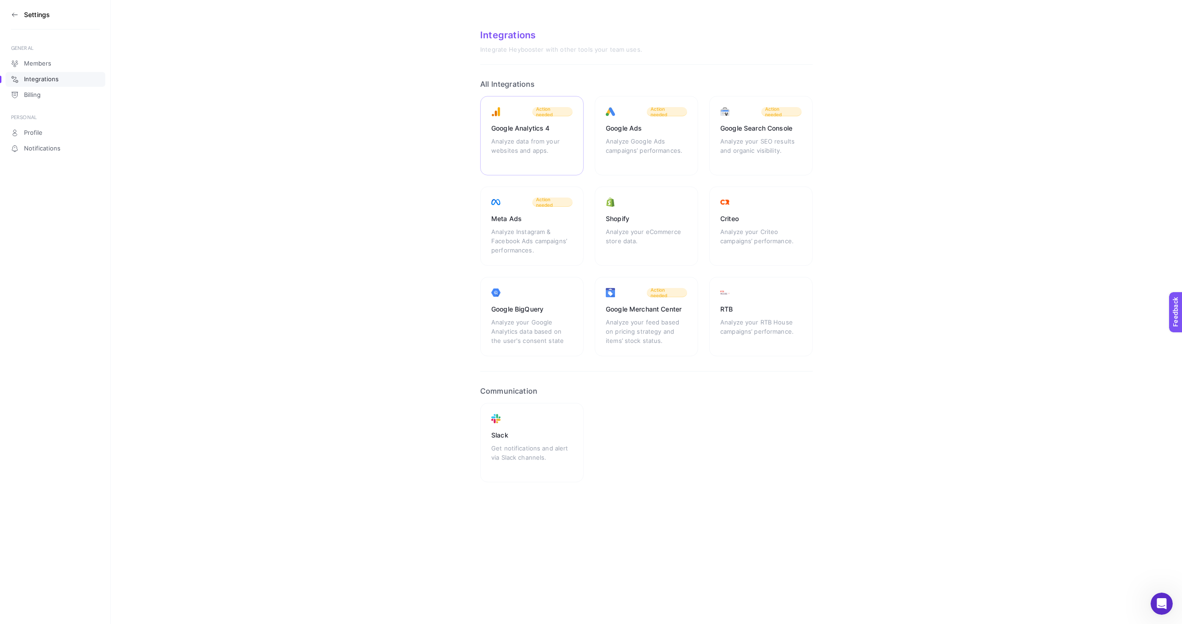
click at [549, 132] on div "Google Analytics 4" at bounding box center [531, 128] width 81 height 9
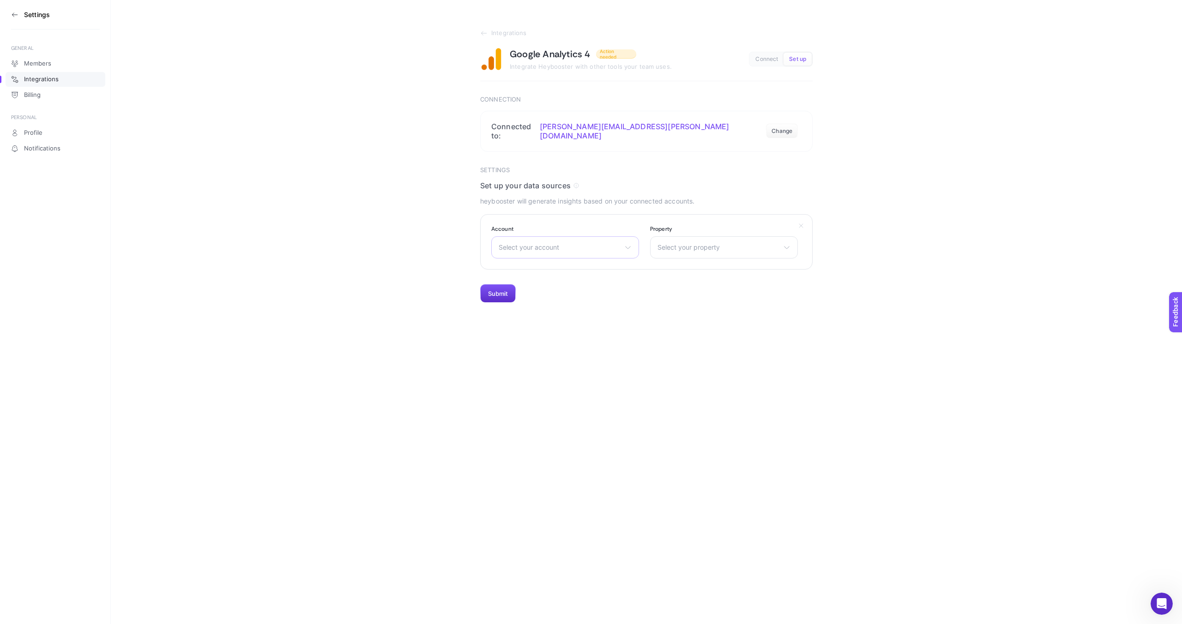
click at [532, 236] on div "Select your account FOSET Pinets LLC Stilvoll" at bounding box center [565, 247] width 148 height 22
click at [527, 281] on li "FOSET" at bounding box center [565, 288] width 143 height 15
click at [671, 244] on span "Select your property" at bounding box center [718, 247] width 122 height 7
click at [692, 314] on span "LittleAngel.pl – GA4" at bounding box center [694, 317] width 72 height 7
click at [497, 285] on button "Submit" at bounding box center [498, 293] width 36 height 18
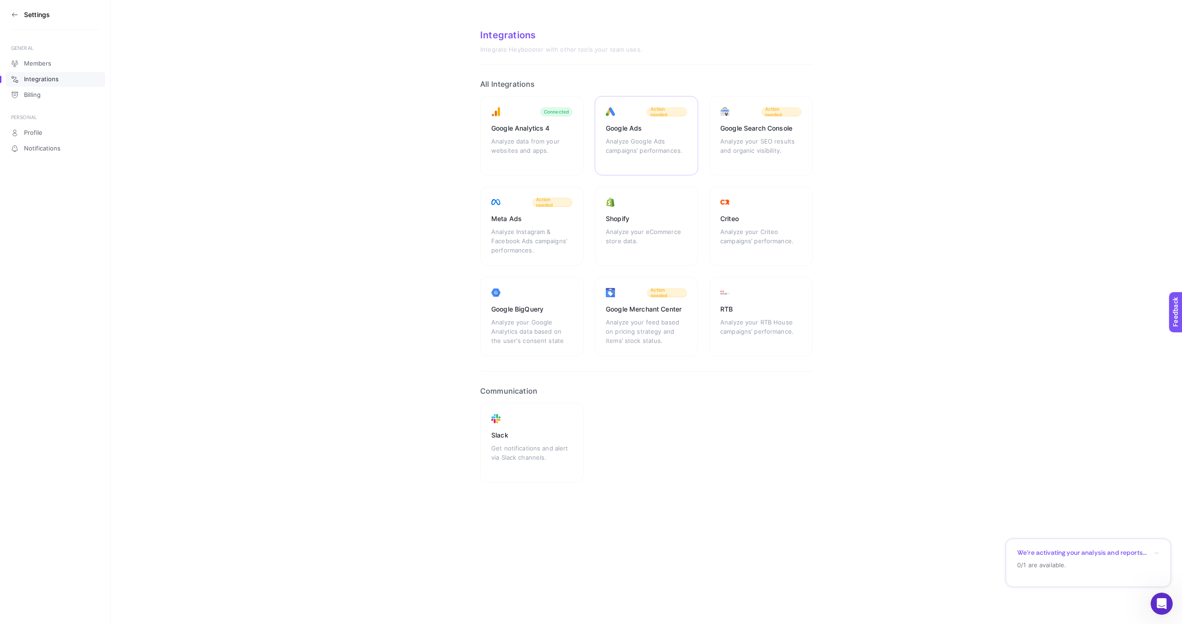
click at [647, 122] on div "Google Ads Analyze Google Ads campaigns’ performances. Action needed" at bounding box center [646, 135] width 103 height 79
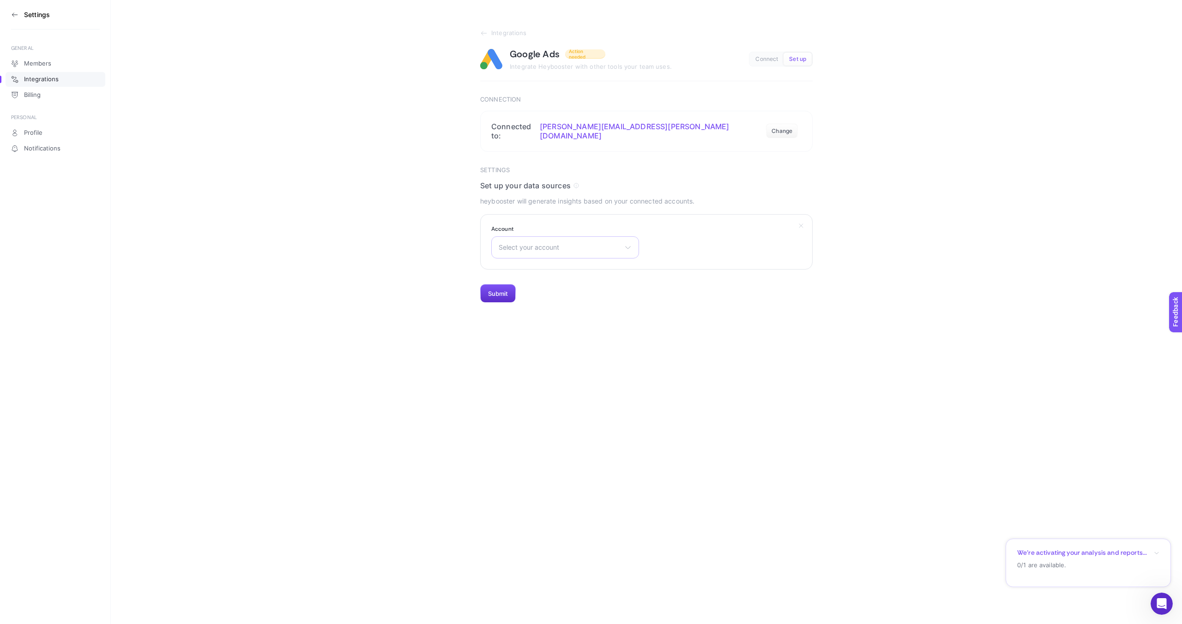
click at [552, 244] on span "Select your account" at bounding box center [560, 247] width 122 height 7
click at [531, 329] on span "Little Angel Sp. z o.o." at bounding box center [531, 332] width 64 height 7
click at [500, 295] on button "Submit" at bounding box center [498, 293] width 36 height 18
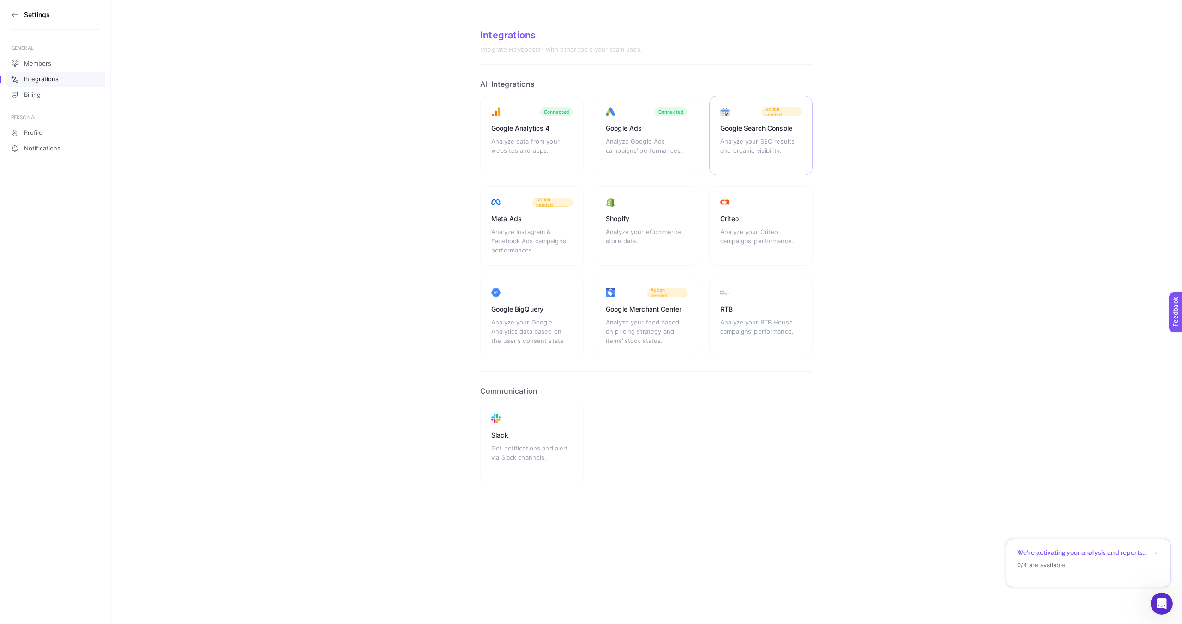
click at [764, 112] on div "Action needed" at bounding box center [781, 111] width 40 height 9
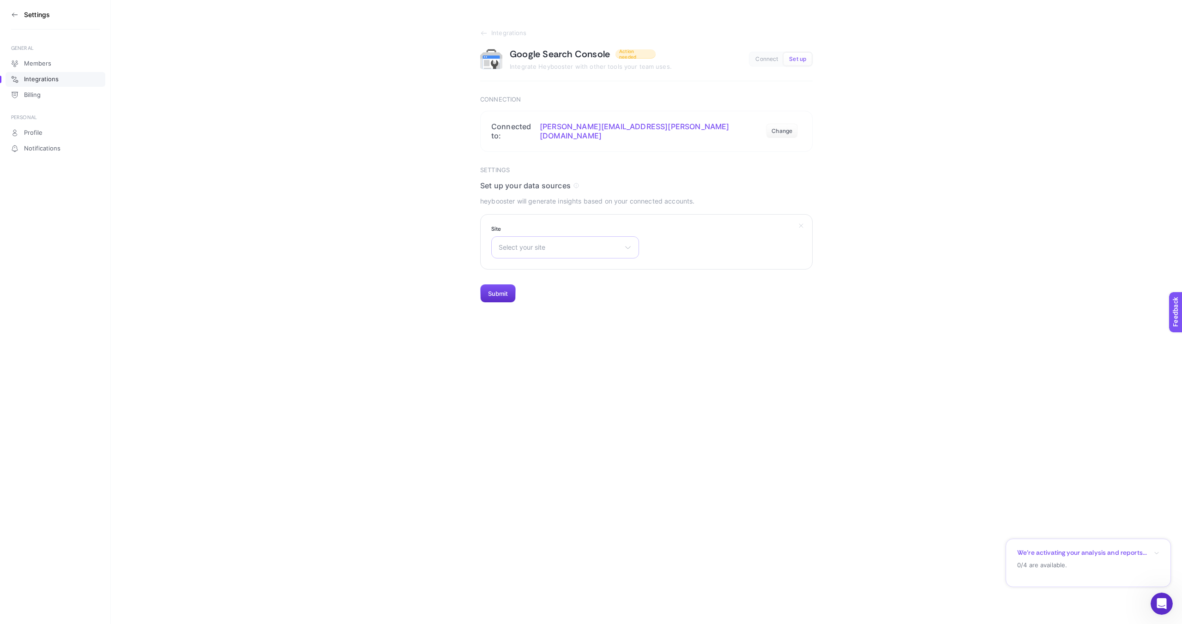
click at [566, 244] on span "Select your site" at bounding box center [560, 247] width 122 height 7
click at [557, 284] on span "https://littleangel.pl/" at bounding box center [533, 287] width 69 height 7
click at [494, 289] on button "Submit" at bounding box center [498, 293] width 36 height 18
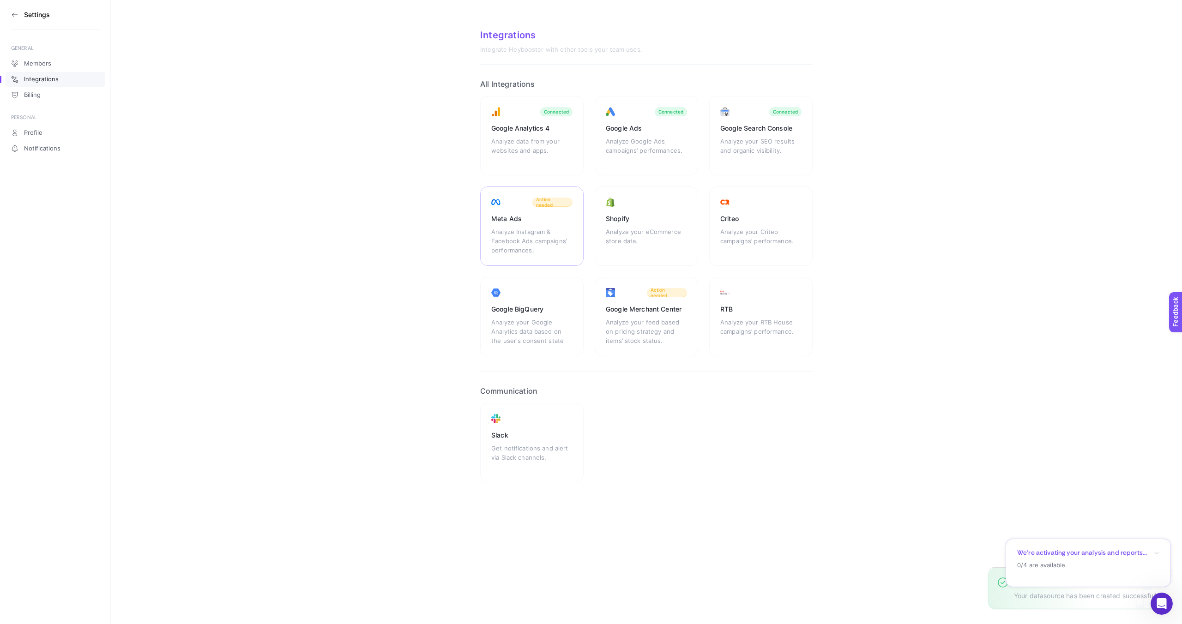
click at [524, 225] on div "Meta Ads Analyze Instagram & Facebook Ads campaigns’ performances. Action needed" at bounding box center [531, 226] width 103 height 79
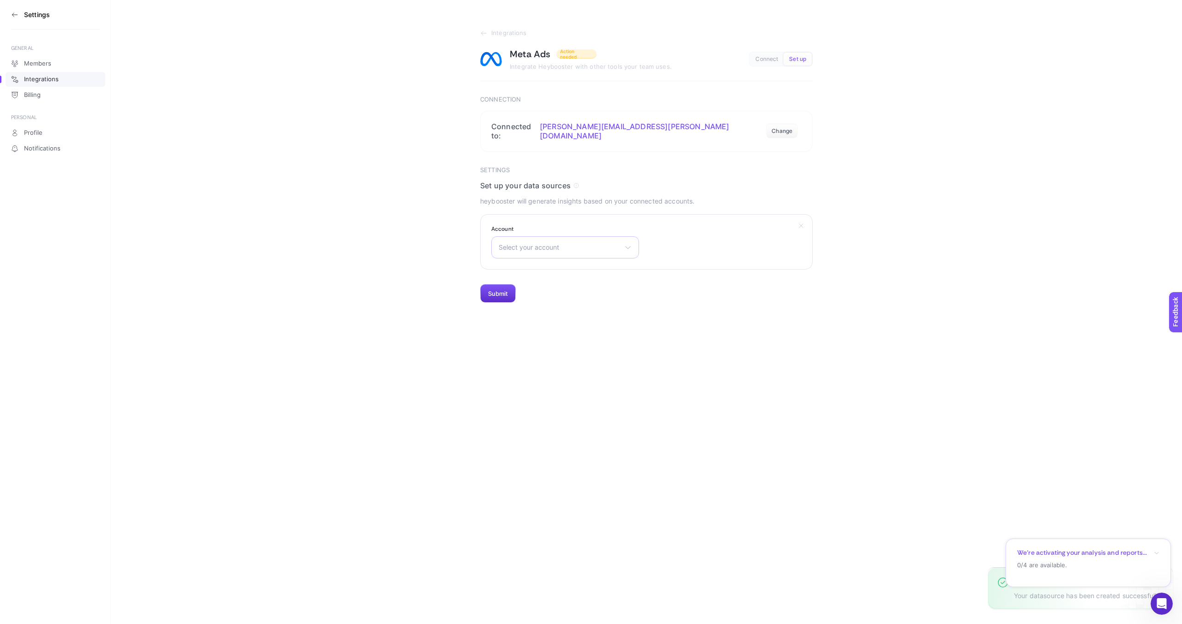
click at [540, 247] on span "Select your account" at bounding box center [560, 247] width 122 height 7
click at [543, 285] on span "FOSET konto reklamowe" at bounding box center [536, 287] width 74 height 7
click at [495, 292] on button "Submit" at bounding box center [498, 293] width 36 height 18
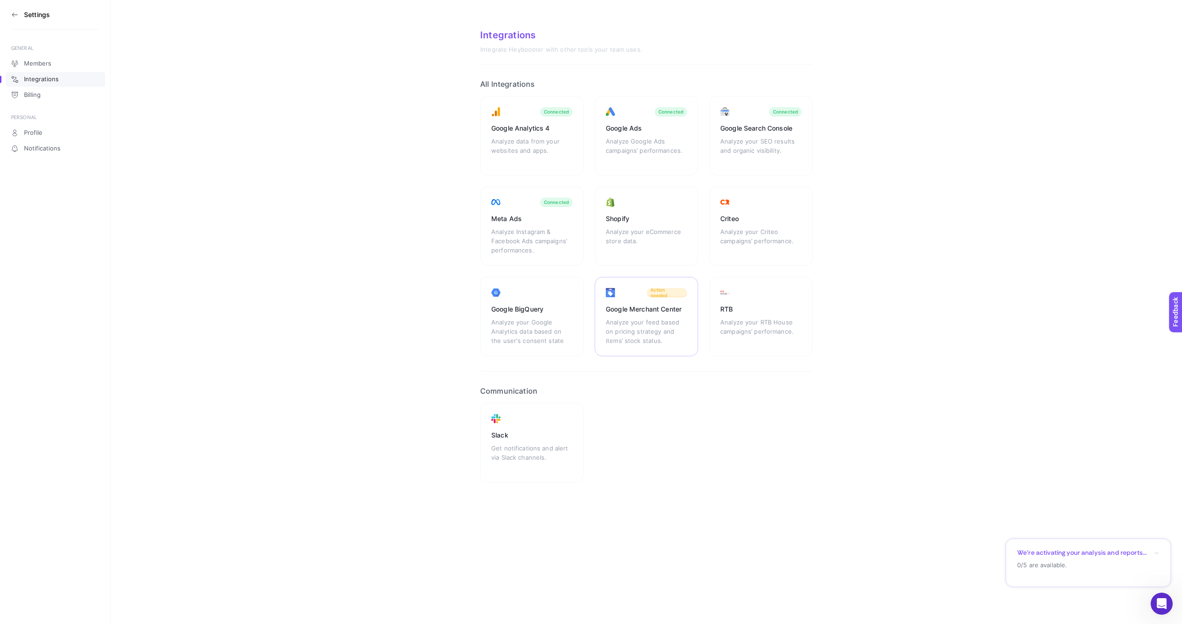
click at [639, 297] on div "Google Merchant Center Analyze your feed based on pricing strategy and items’ s…" at bounding box center [646, 316] width 103 height 79
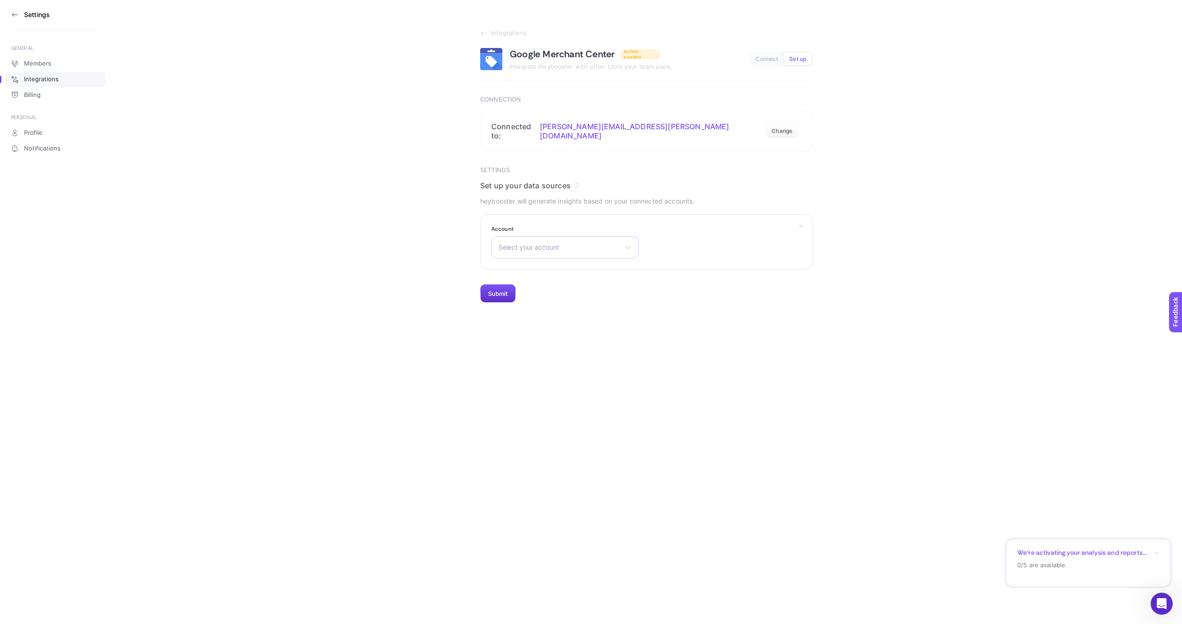
click at [576, 247] on span "Select your account" at bounding box center [560, 247] width 122 height 7
click at [556, 342] on li "[DOMAIN_NAME]" at bounding box center [565, 347] width 143 height 15
click at [506, 290] on button "Submit" at bounding box center [498, 293] width 36 height 18
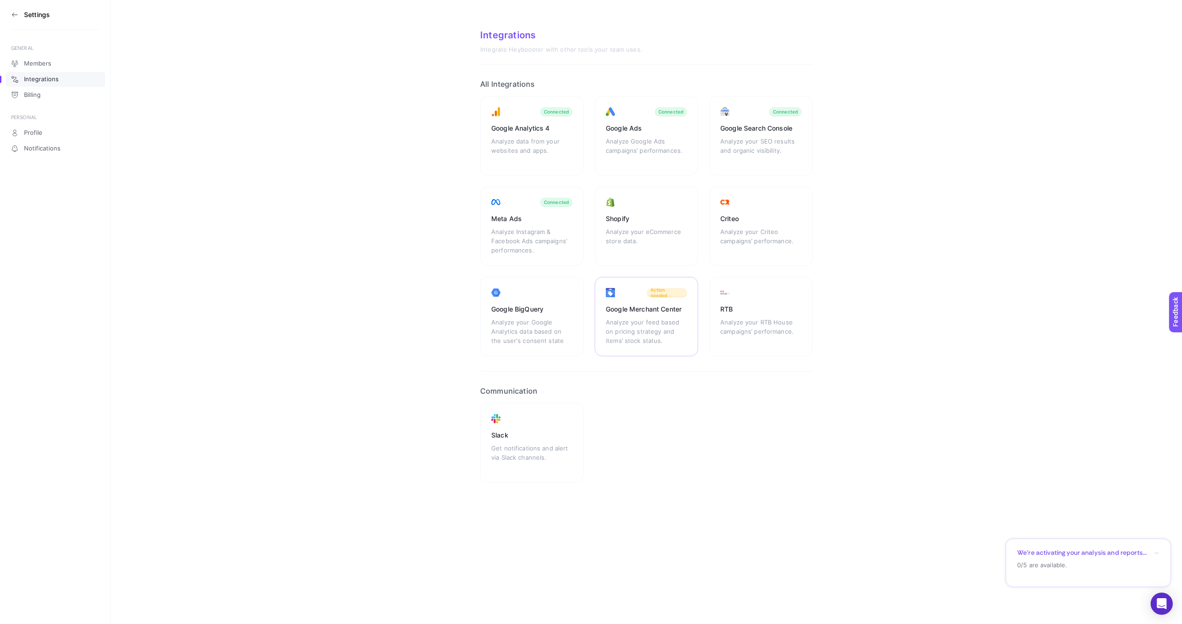
click at [660, 302] on div "Google Merchant Center Analyze your feed based on pricing strategy and items’ s…" at bounding box center [646, 316] width 103 height 79
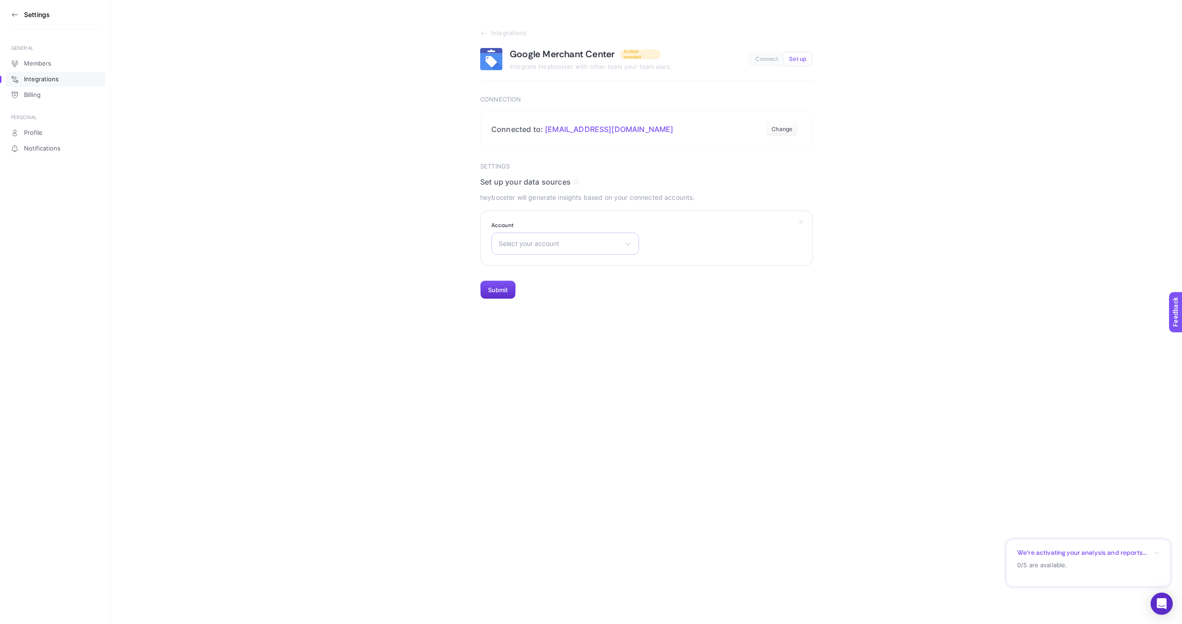
click at [554, 245] on span "Select your account" at bounding box center [560, 243] width 122 height 7
click at [546, 347] on li "[DOMAIN_NAME]" at bounding box center [565, 343] width 143 height 15
click at [501, 291] on button "Submit" at bounding box center [498, 290] width 36 height 18
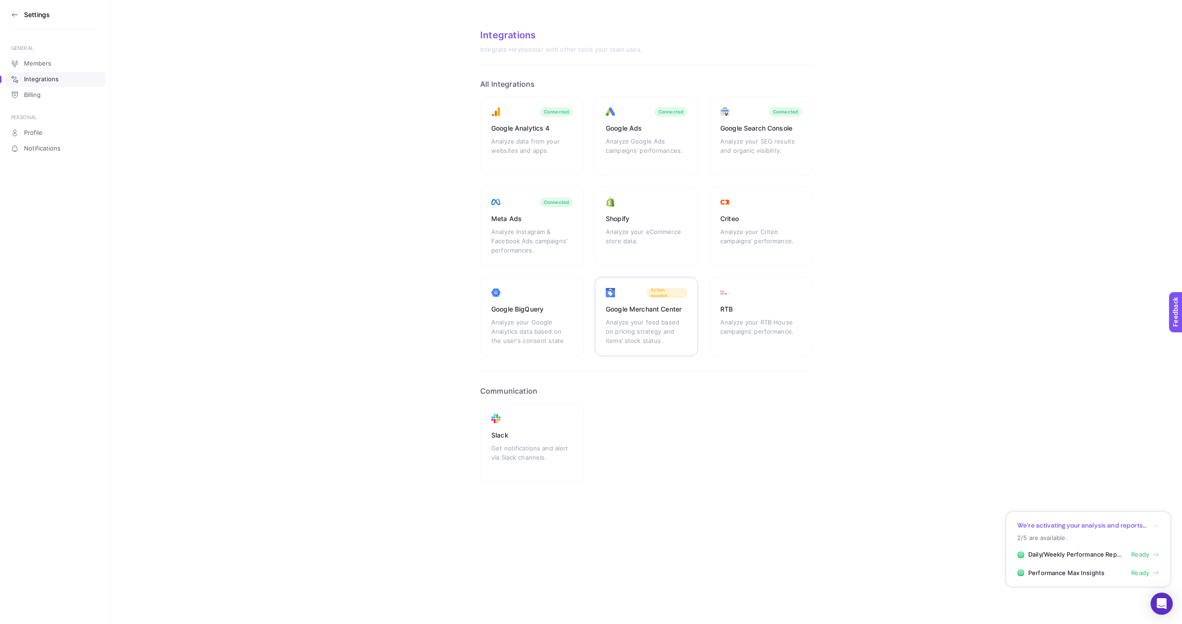
click at [632, 302] on div "Google Merchant Center Analyze your feed based on pricing strategy and items’ s…" at bounding box center [646, 316] width 103 height 79
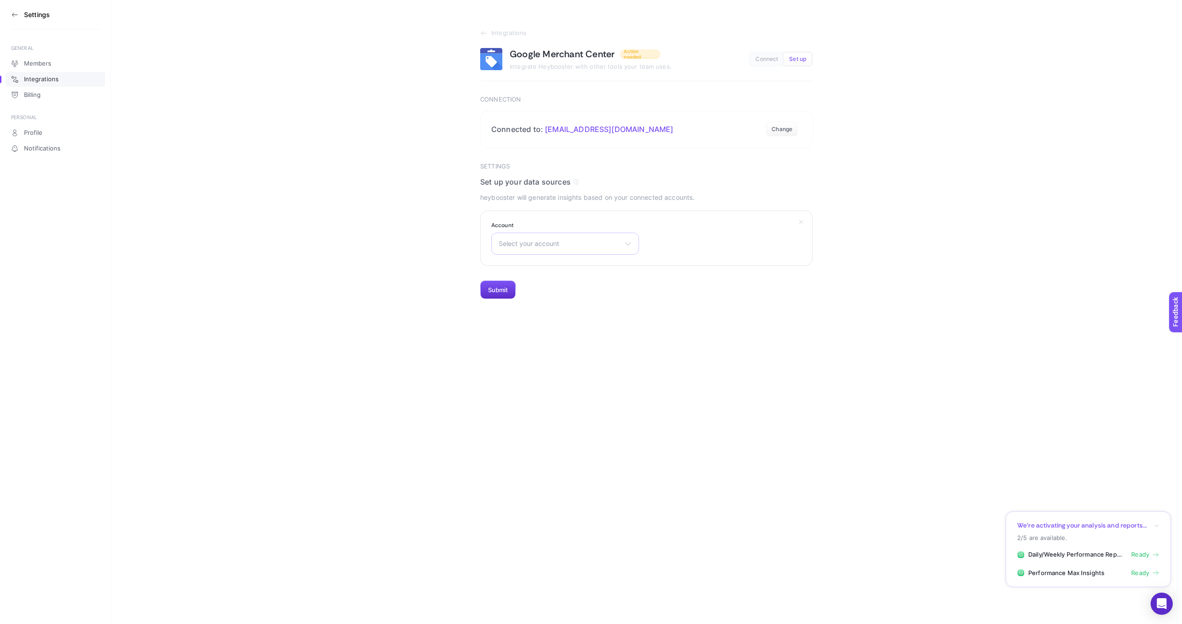
click at [556, 247] on div "Select your account [DOMAIN_NAME] Pinets [DOMAIN_NAME] [DOMAIN_NAME] [DOMAIN_NA…" at bounding box center [565, 244] width 148 height 22
click at [540, 348] on li "[DOMAIN_NAME]" at bounding box center [565, 343] width 143 height 15
click at [494, 278] on section "Settings Set up your data sources heybooster will generate insights based on yo…" at bounding box center [646, 231] width 332 height 137
click at [495, 287] on button "Submit" at bounding box center [498, 290] width 36 height 18
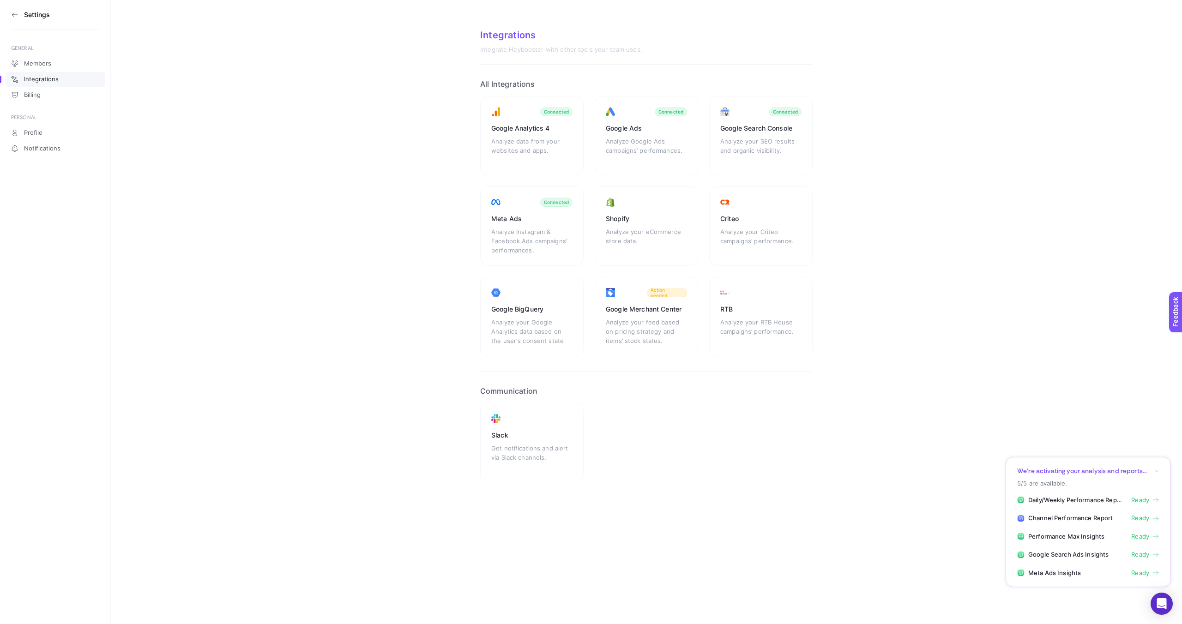
click at [25, 14] on h3 "Settings" at bounding box center [37, 14] width 26 height 7
click at [13, 13] on icon at bounding box center [14, 14] width 7 height 7
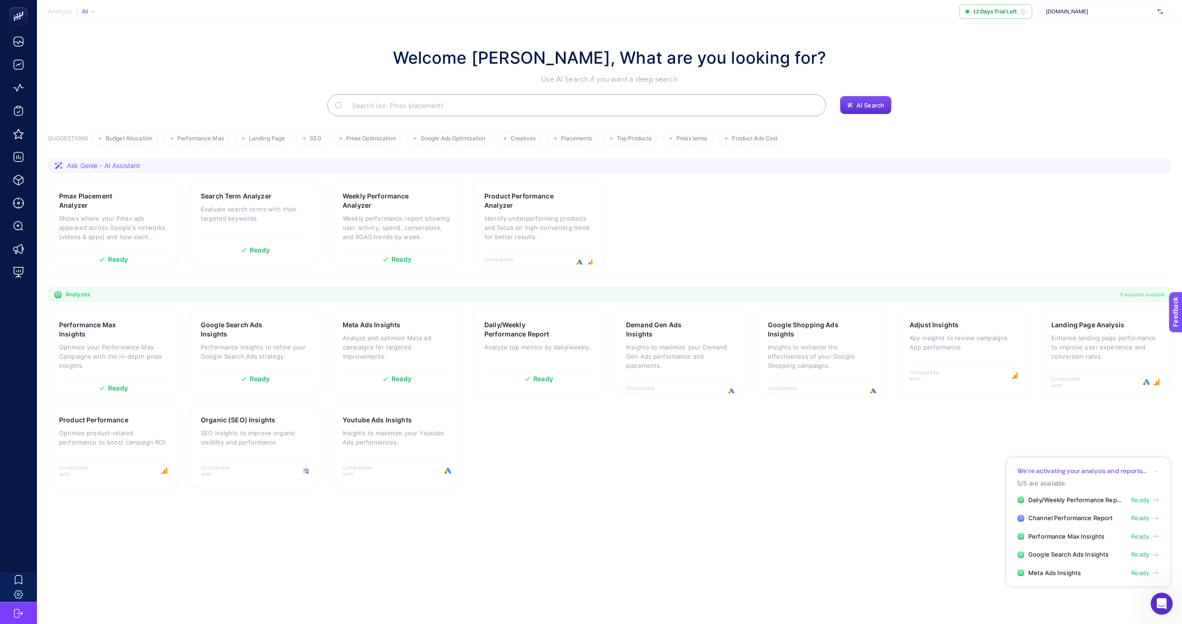
click at [1058, 15] on div "[DOMAIN_NAME]" at bounding box center [1104, 11] width 133 height 15
click at [1060, 32] on span "[DOMAIN_NAME]" at bounding box center [1067, 30] width 42 height 7
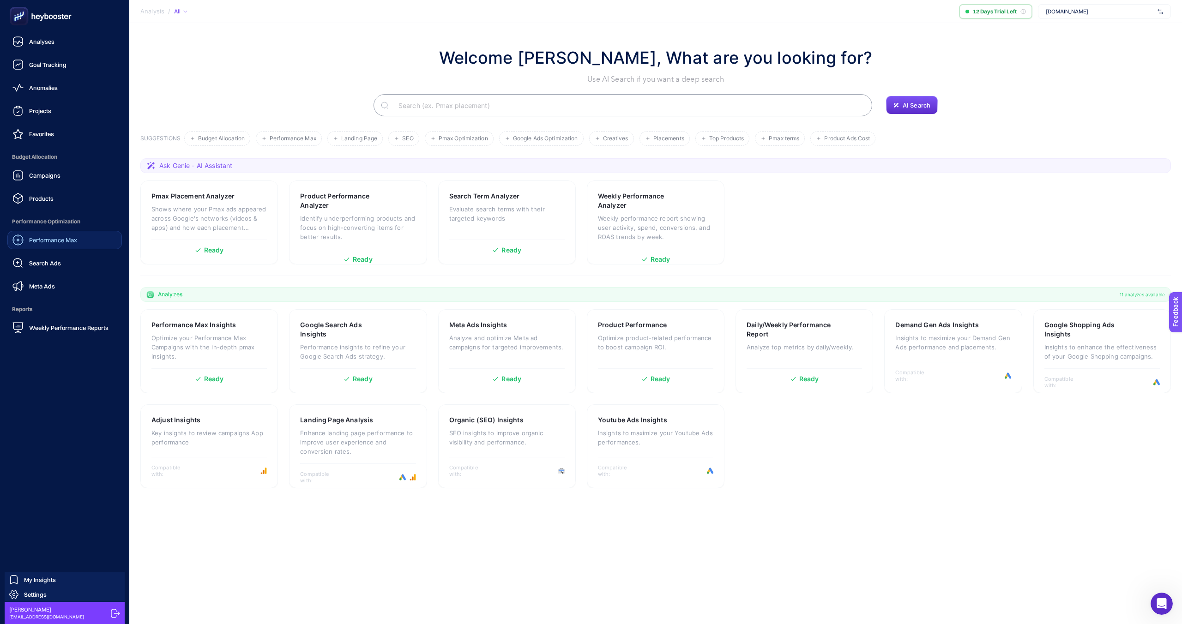
click at [58, 239] on span "Performance Max" at bounding box center [53, 239] width 48 height 7
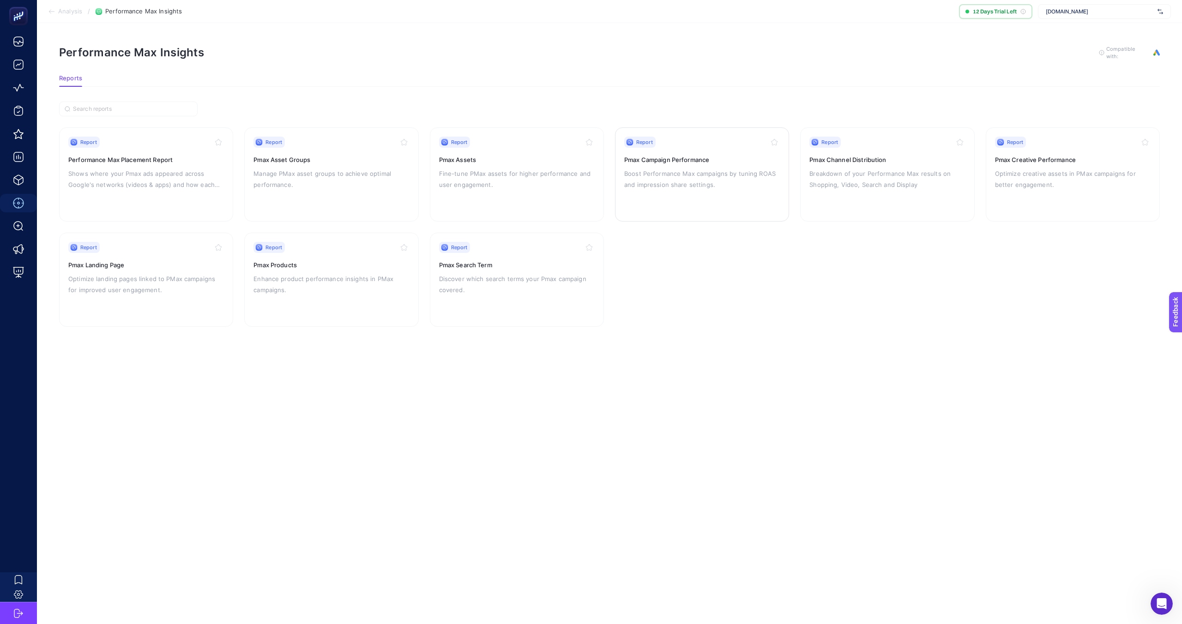
click at [704, 162] on h3 "Pmax Campaign Performance" at bounding box center [702, 159] width 156 height 9
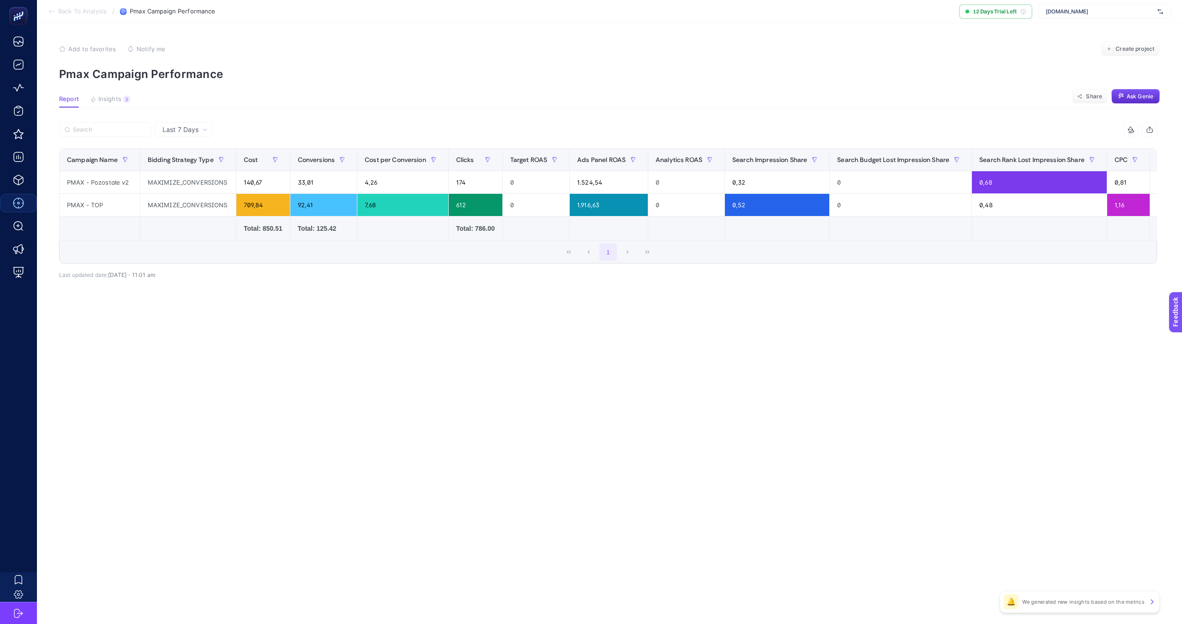
click at [187, 135] on div "Last 7 Days" at bounding box center [184, 129] width 58 height 15
click at [186, 164] on li "Last 30 Days" at bounding box center [183, 165] width 52 height 17
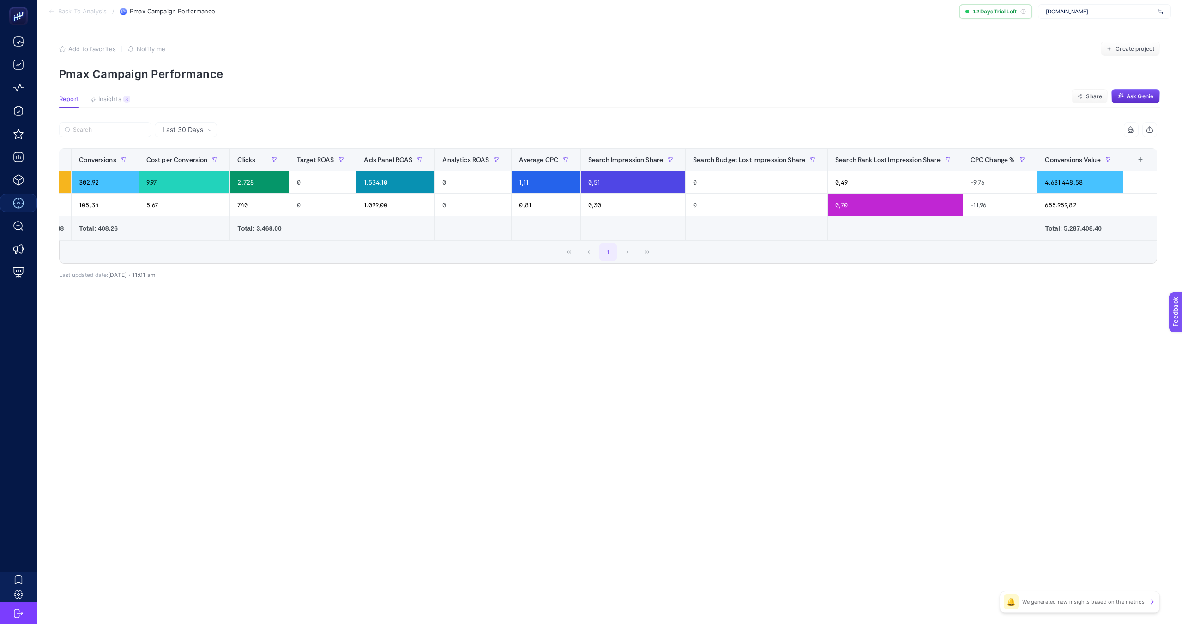
scroll to position [0, 229]
